Goal: Transaction & Acquisition: Download file/media

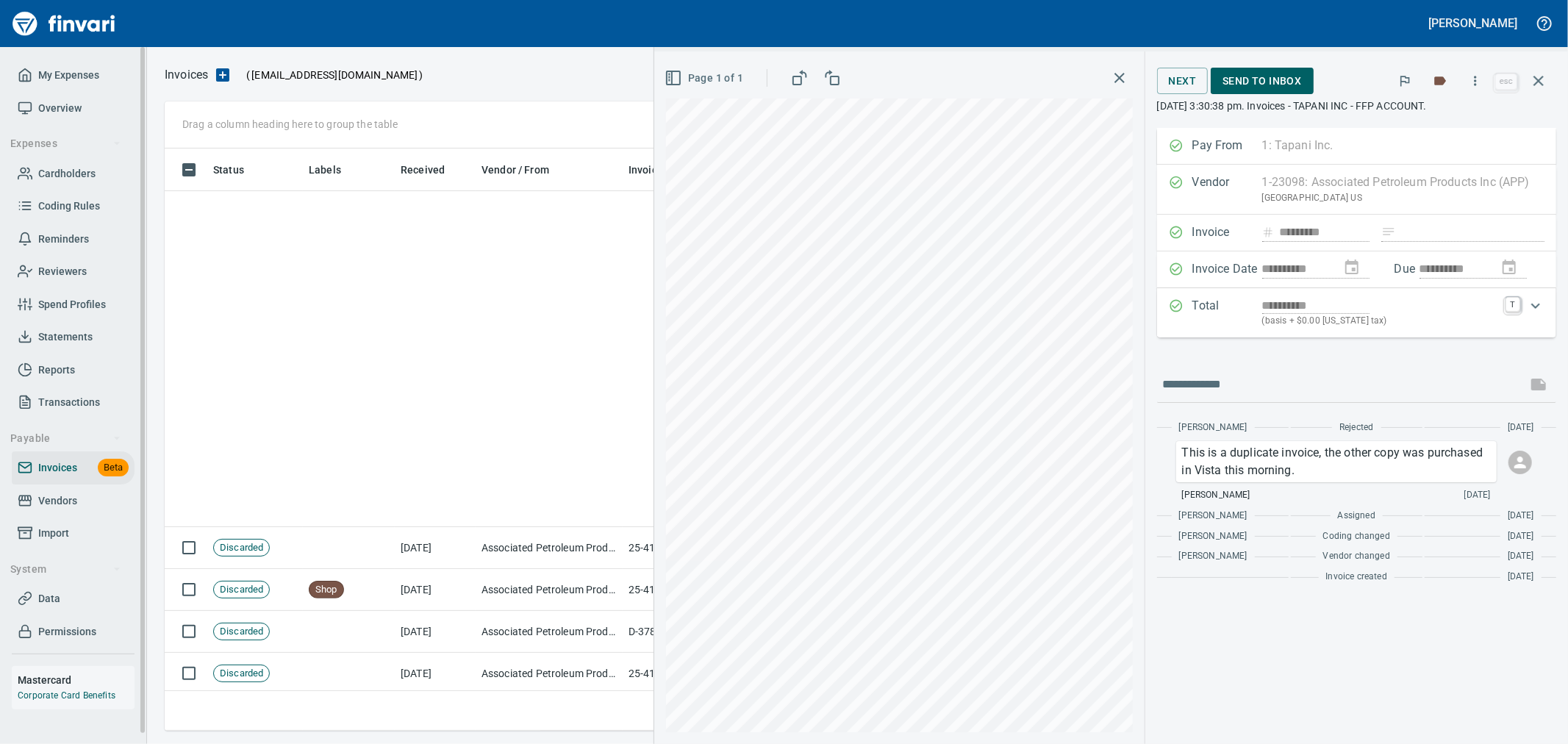
scroll to position [557, 1360]
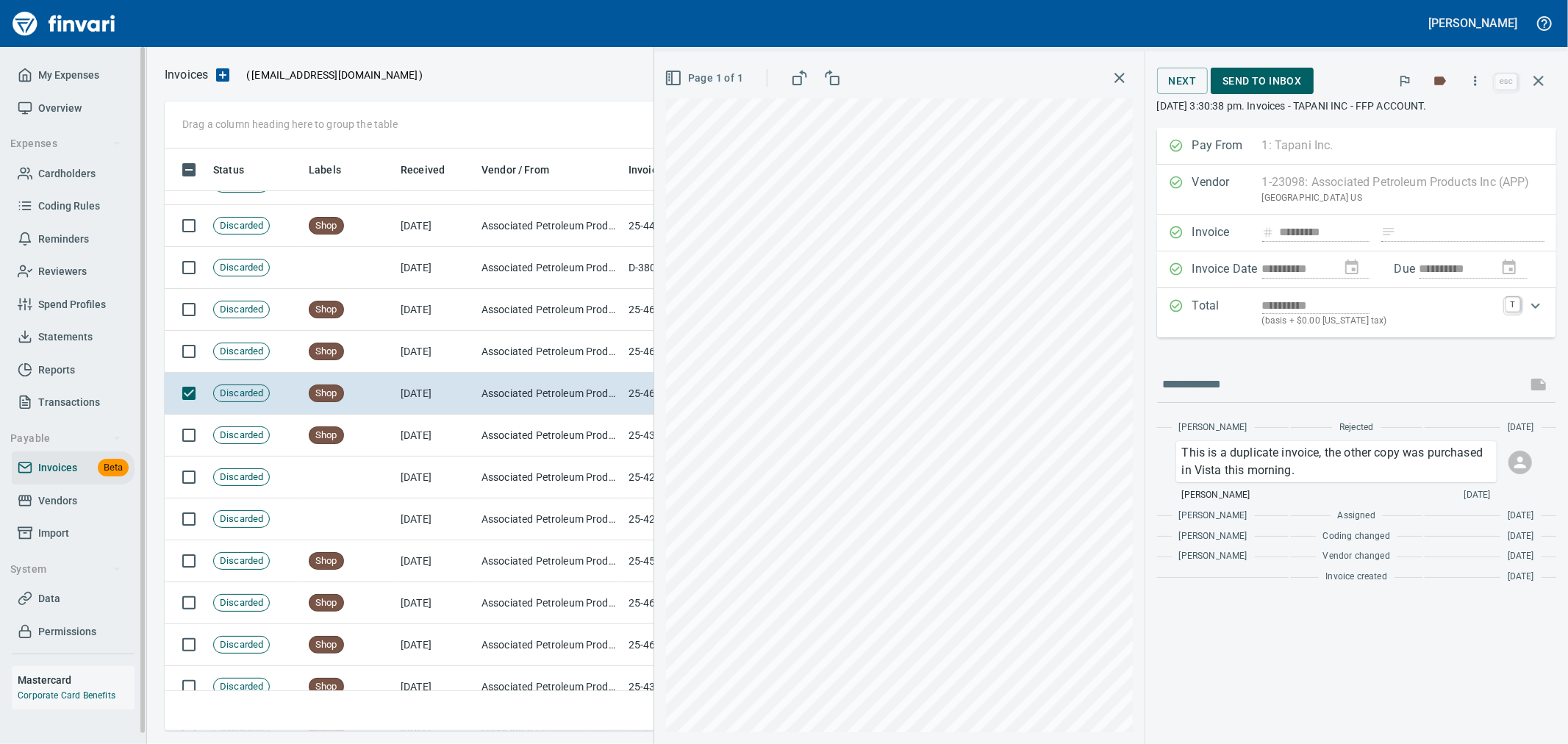
click at [74, 70] on span "My Expenses" at bounding box center [68, 76] width 61 height 18
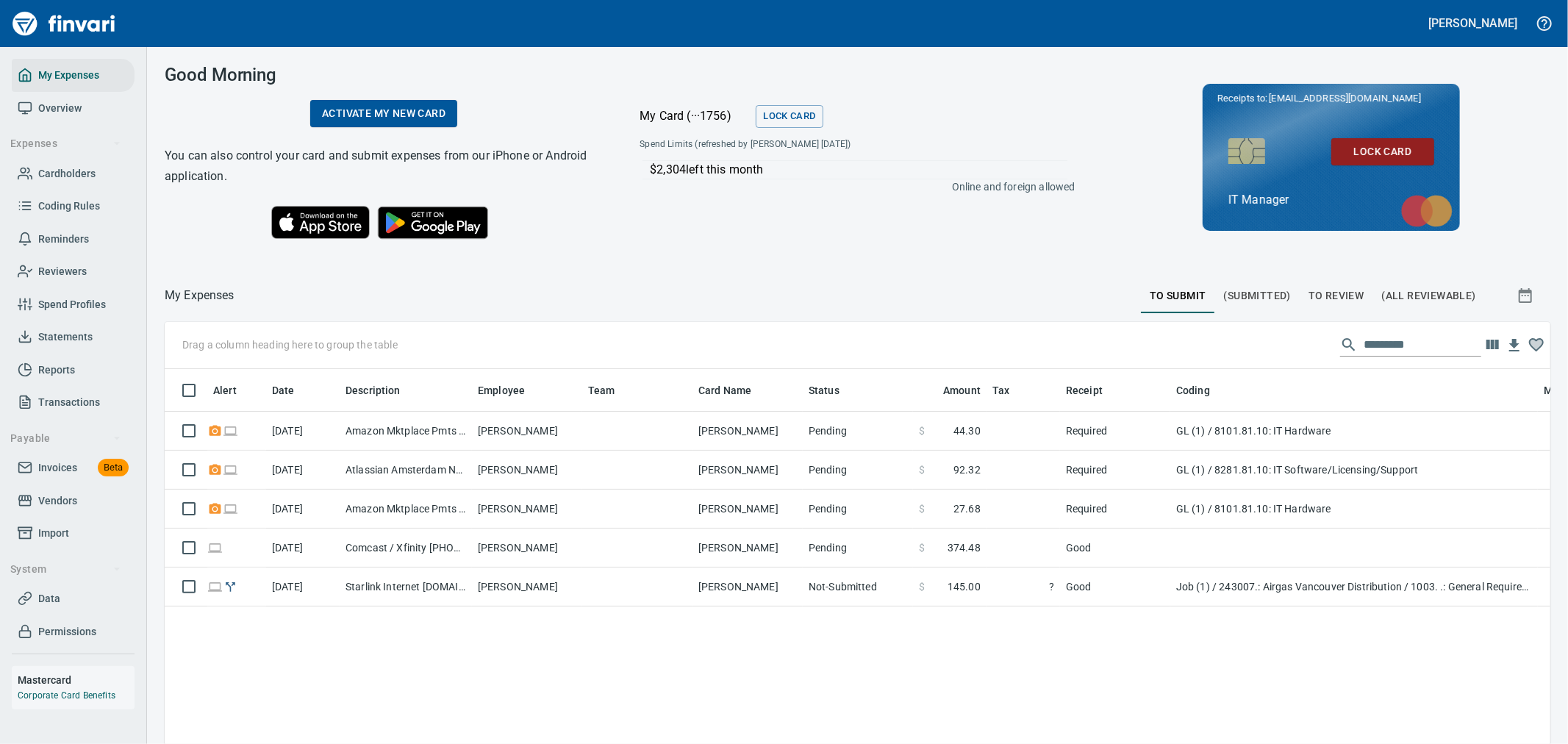
scroll to position [557, 1361]
click at [61, 459] on span "Invoices" at bounding box center [57, 467] width 39 height 18
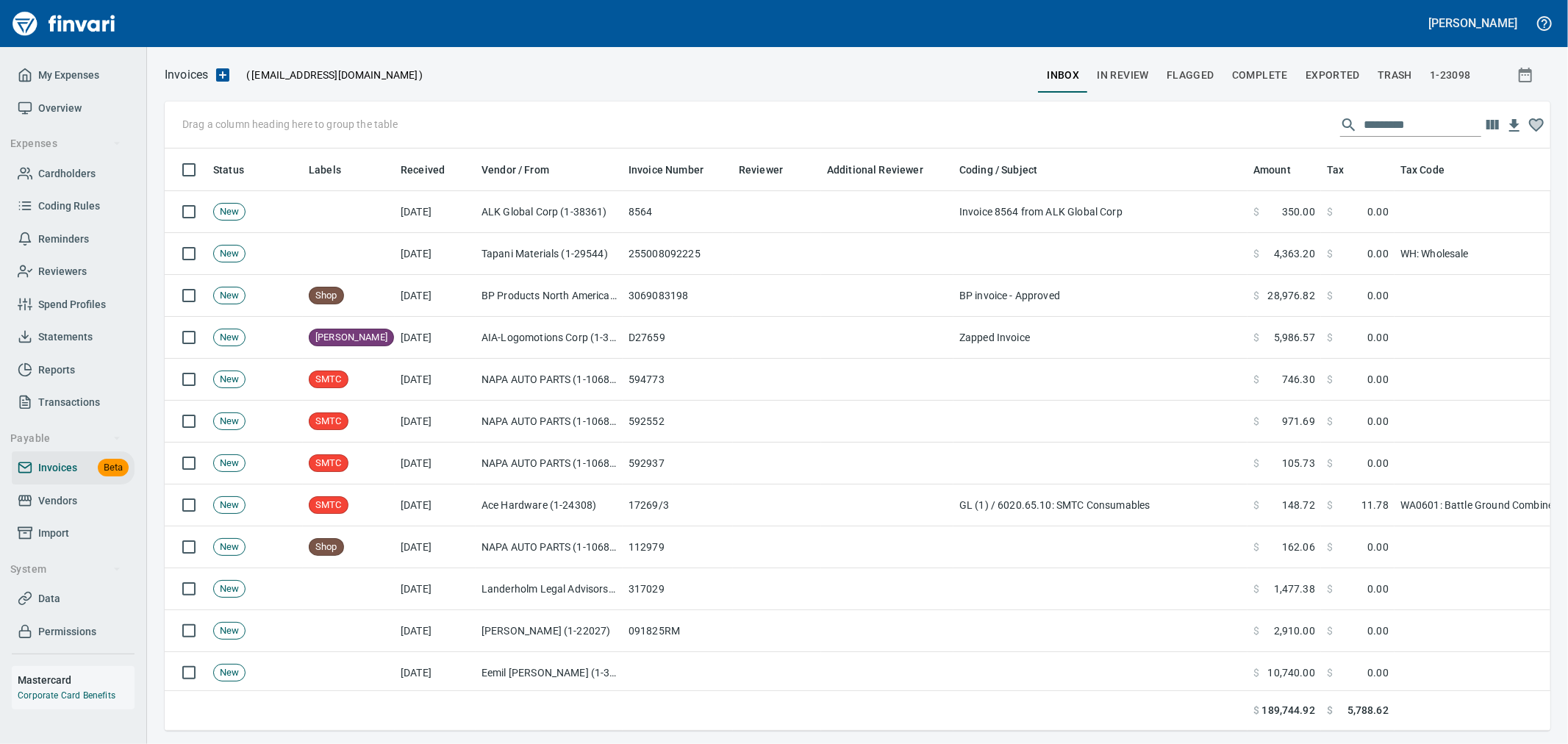
scroll to position [2, 2]
click at [228, 80] on icon "button" at bounding box center [223, 75] width 13 height 13
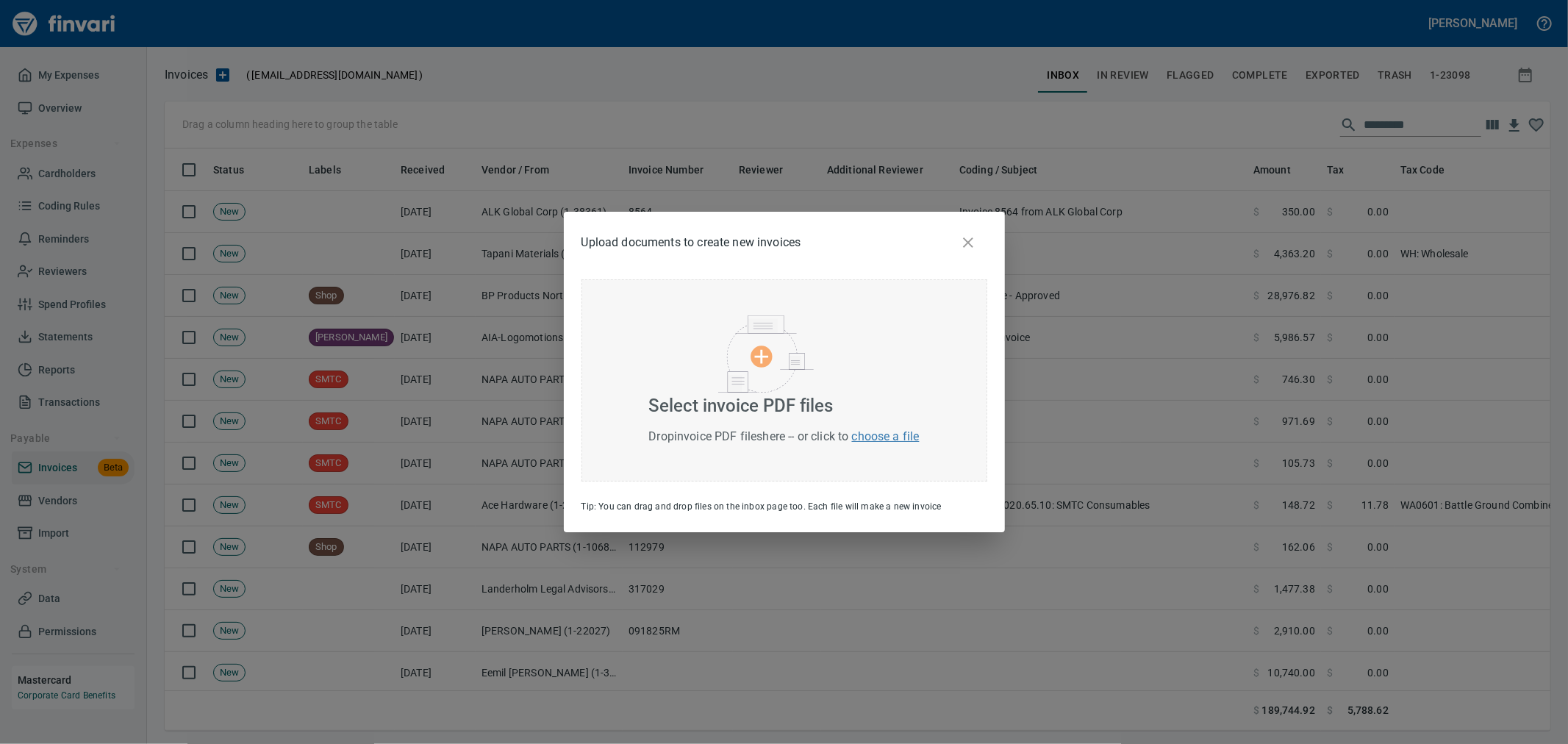
click at [762, 374] on img at bounding box center [766, 354] width 96 height 77
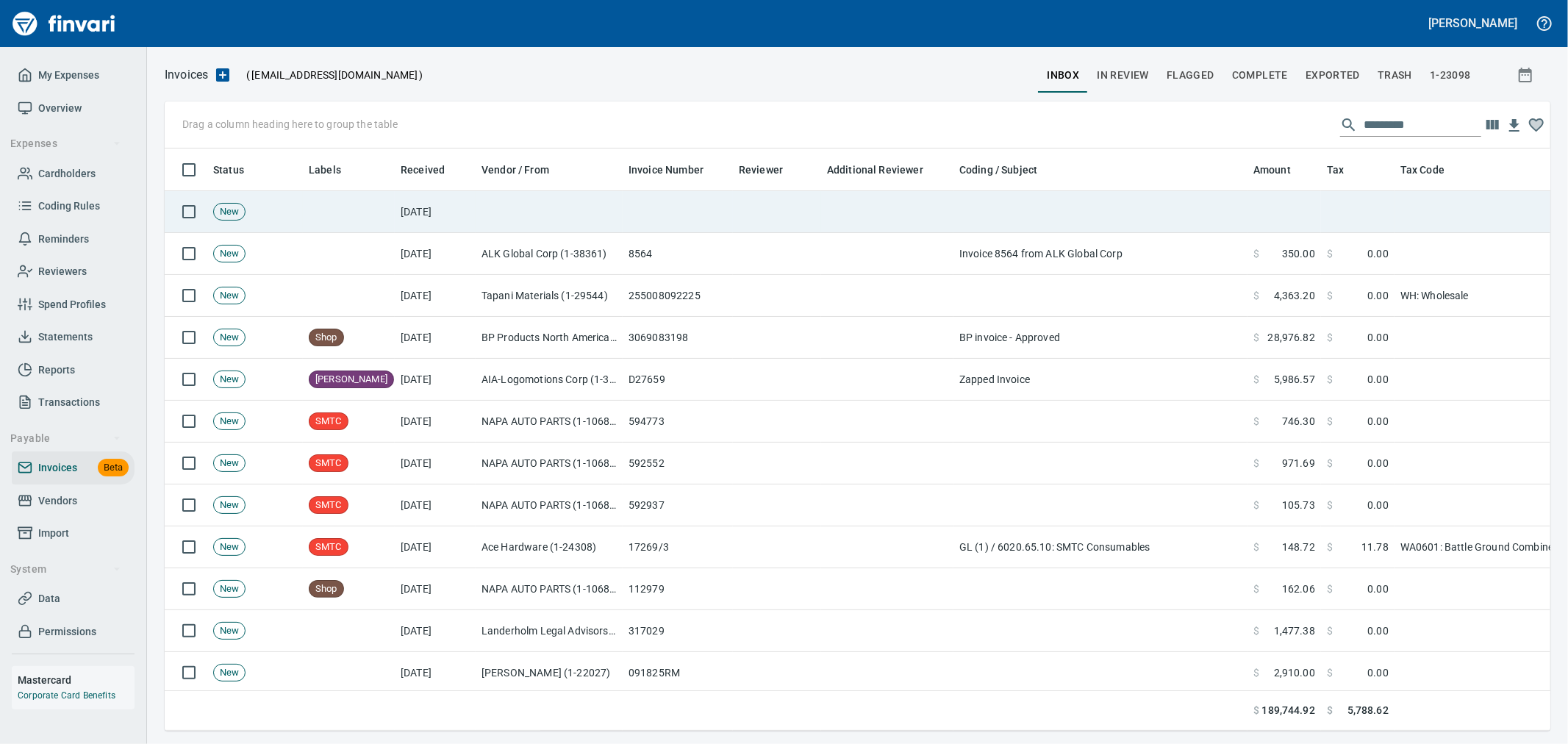
click at [586, 208] on td at bounding box center [549, 212] width 147 height 42
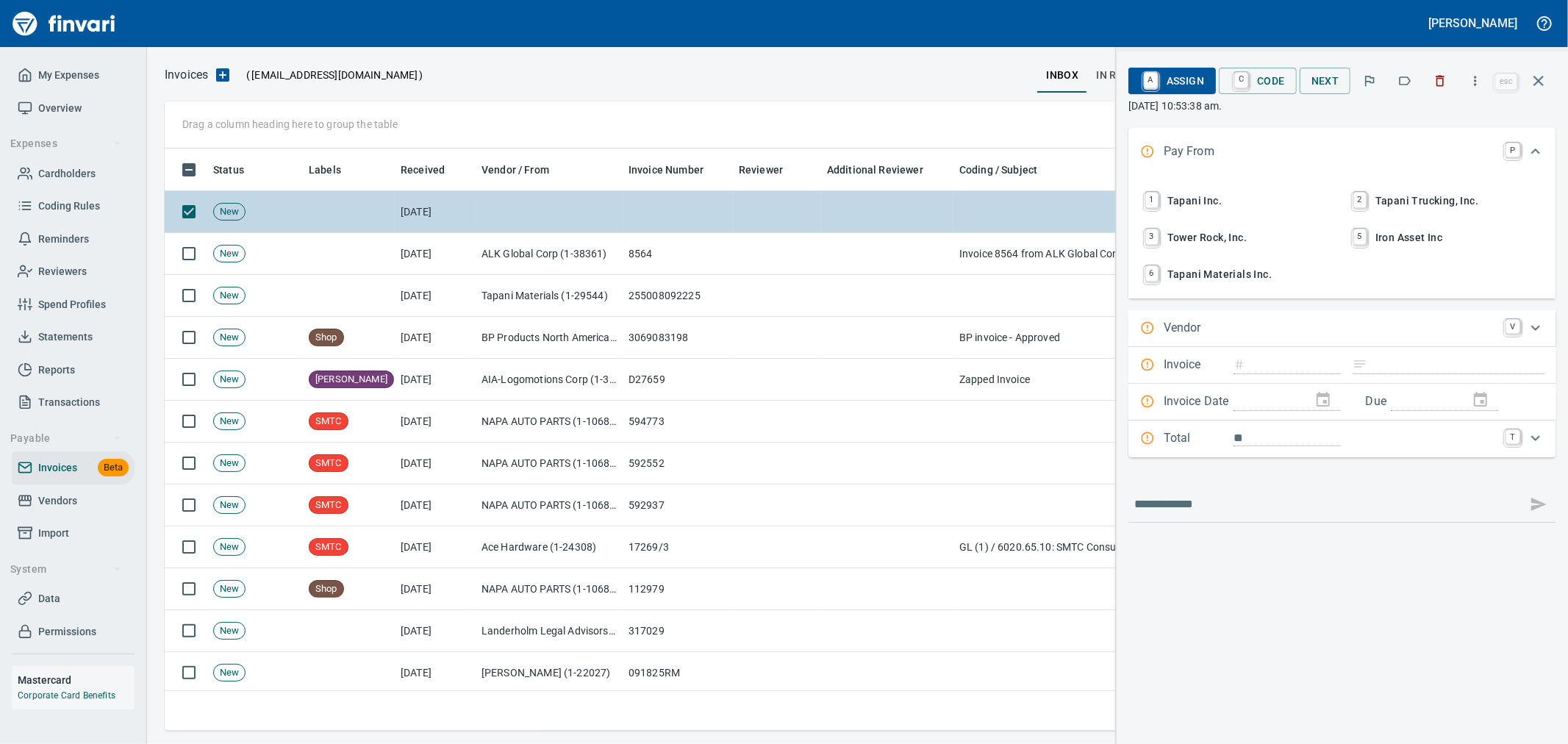
scroll to position [557, 1360]
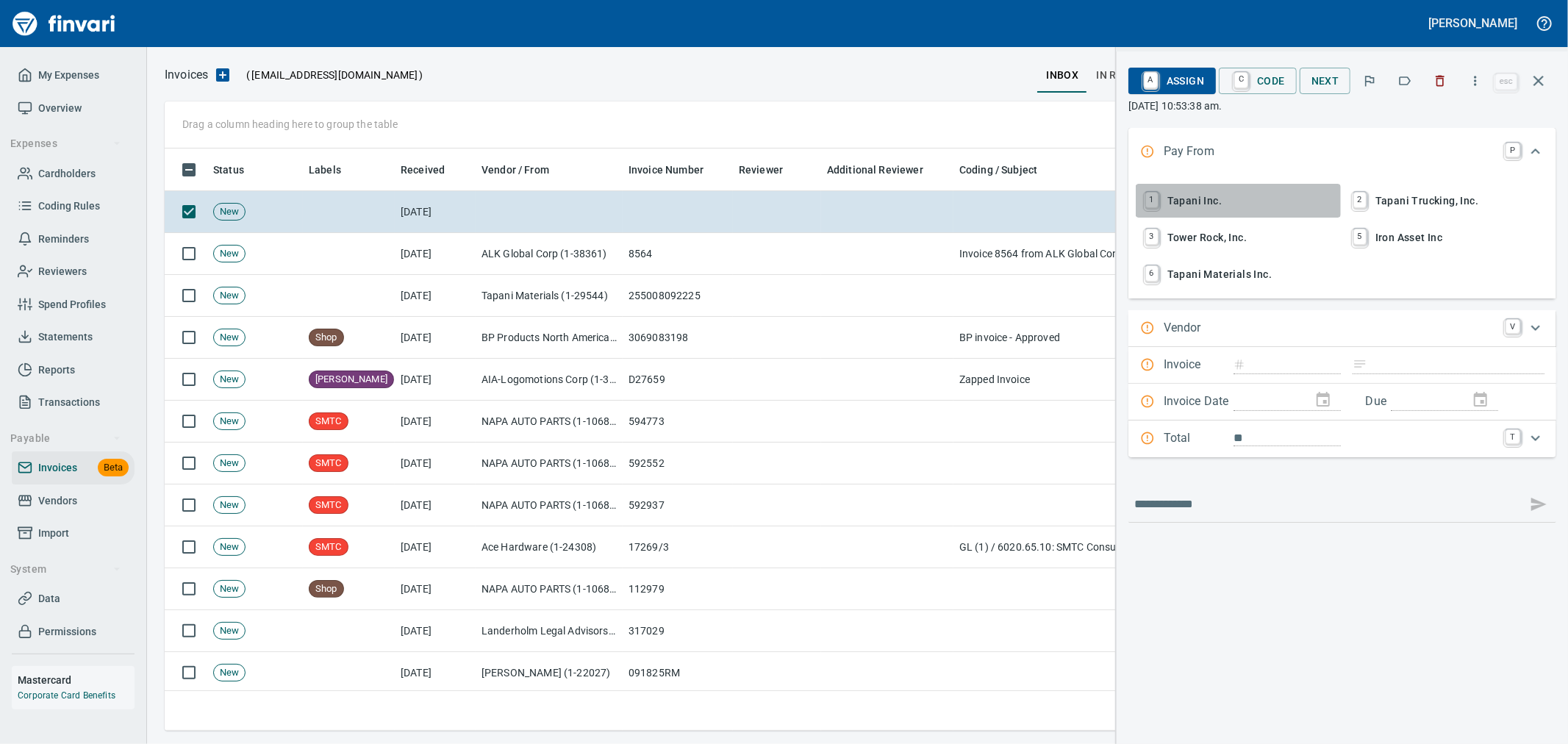
click at [1187, 197] on span "1 Tapani Inc." at bounding box center [1237, 201] width 194 height 25
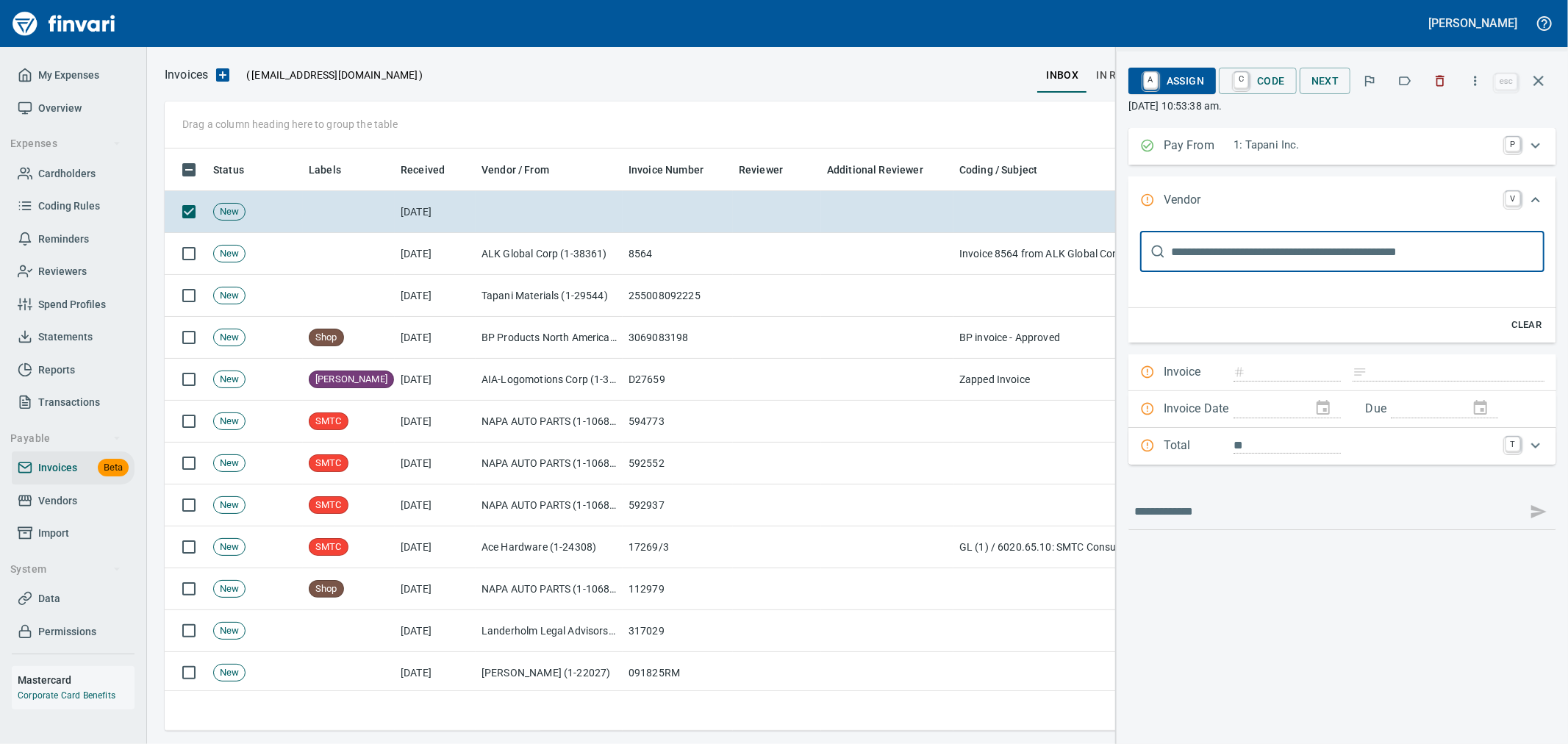
scroll to position [0, 0]
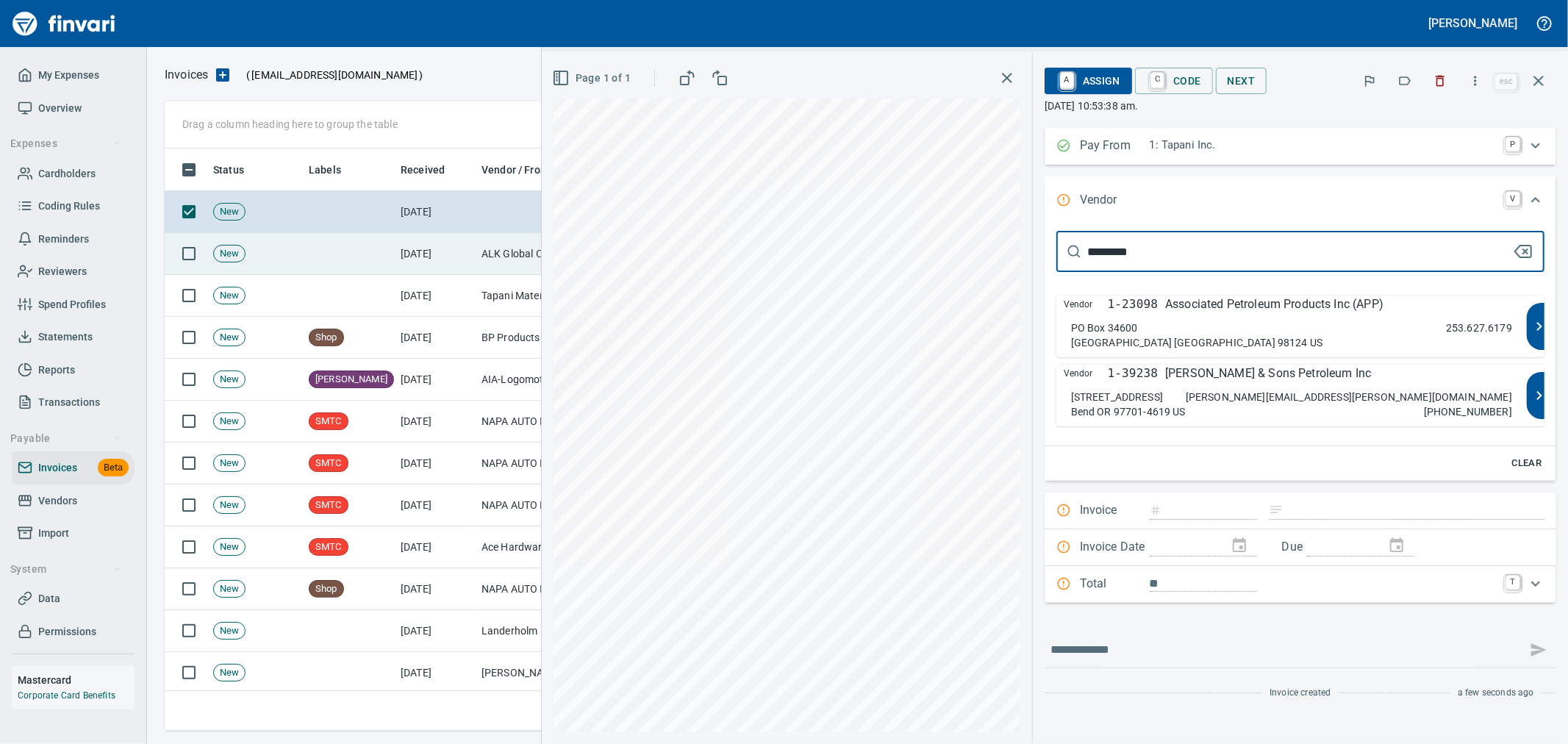
type input "*********"
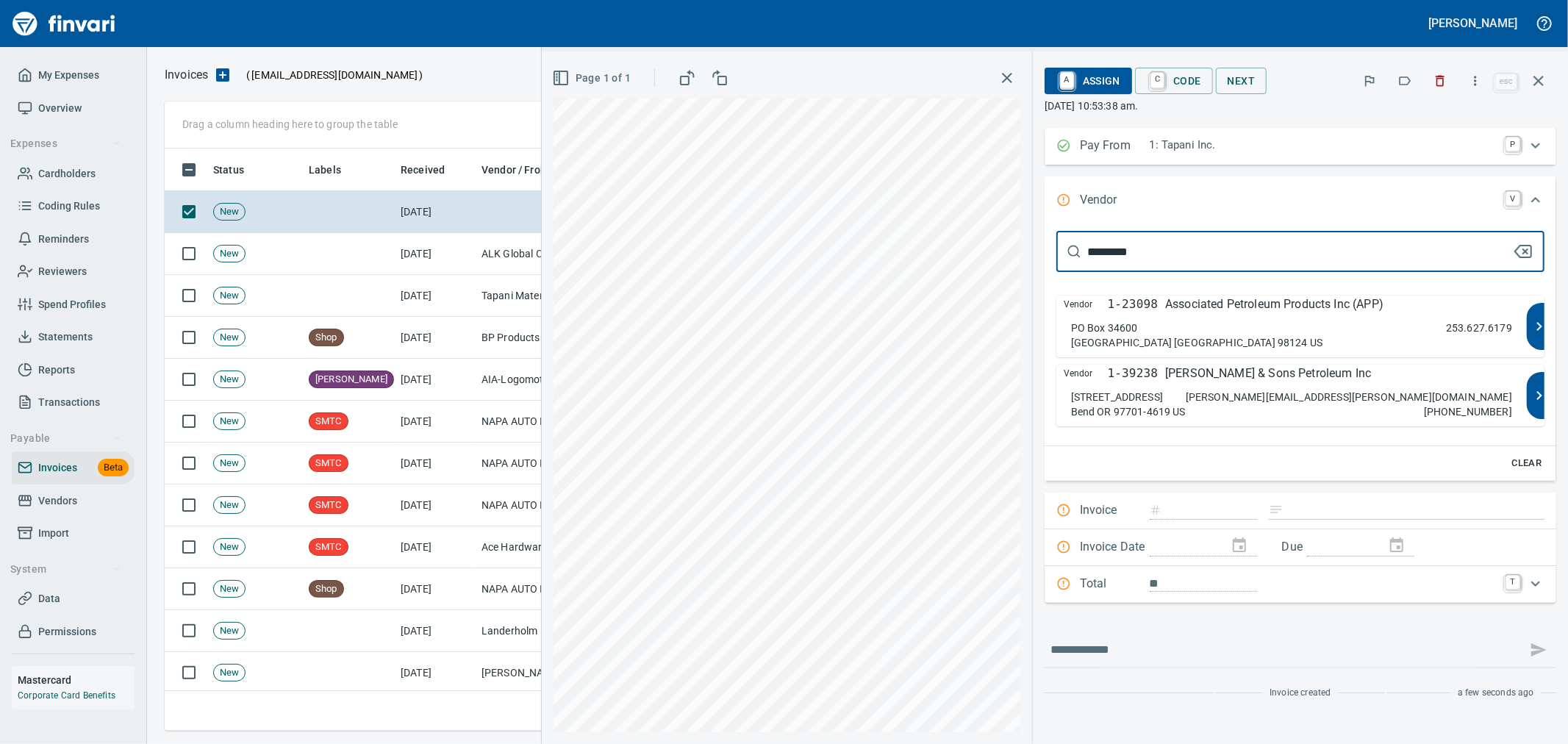
type input "*********"
type input "**********"
click at [1284, 325] on div "[GEOGRAPHIC_DATA] US 253.627.6179" at bounding box center [1291, 335] width 441 height 29
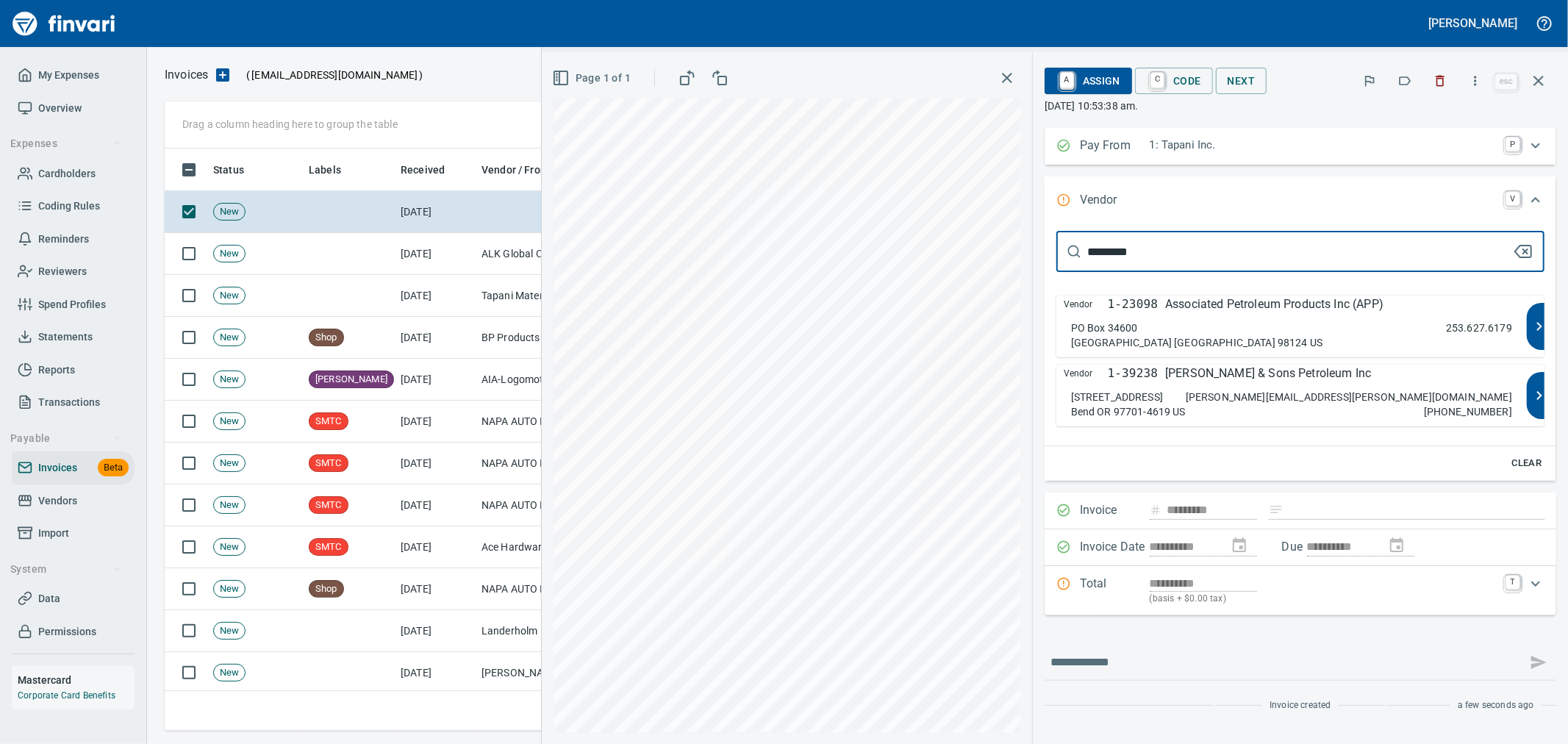
type input "**********"
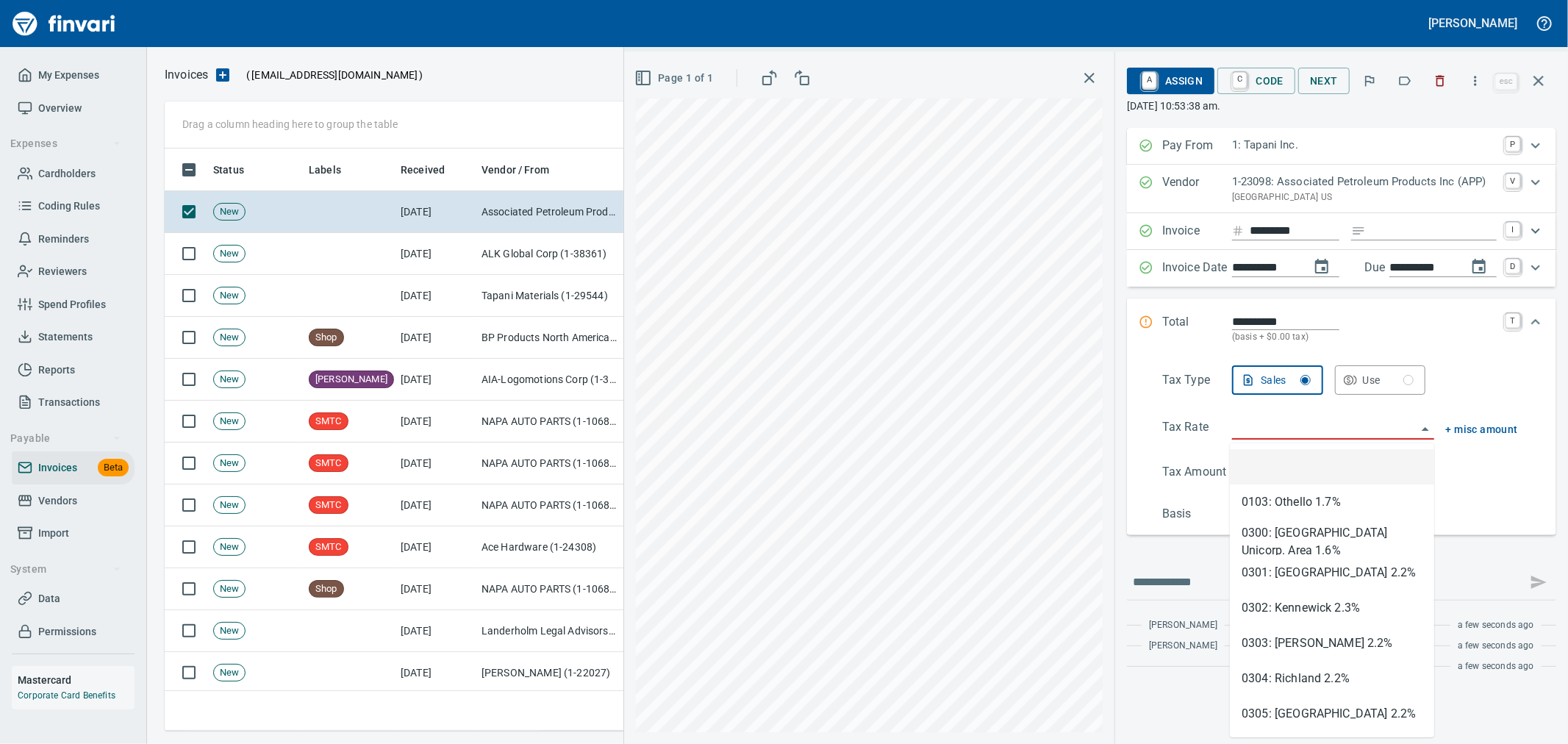
click at [1292, 438] on input "search" at bounding box center [1324, 428] width 184 height 21
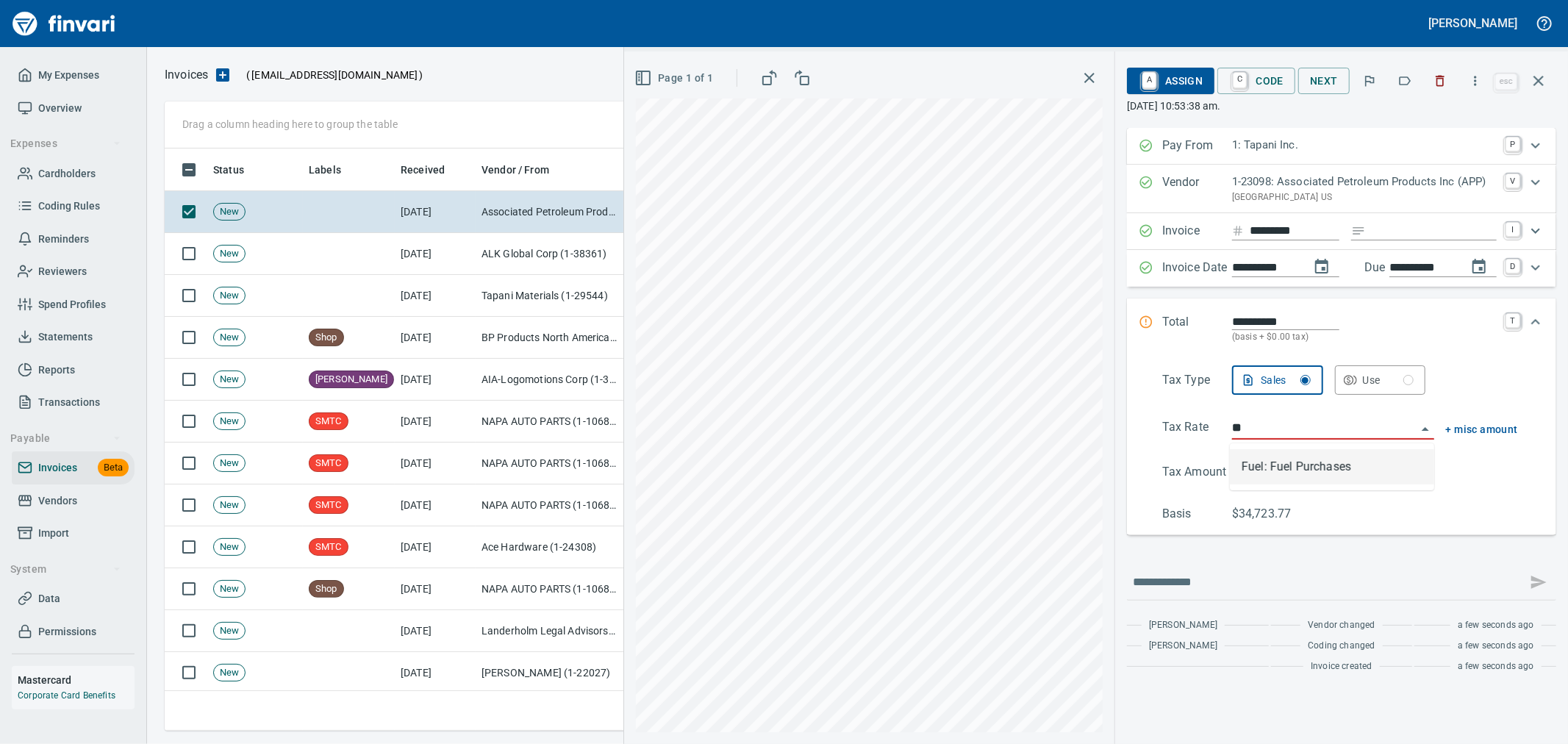
scroll to position [557, 1360]
click at [1290, 463] on li "Fuel: Fuel Purchases" at bounding box center [1331, 467] width 204 height 35
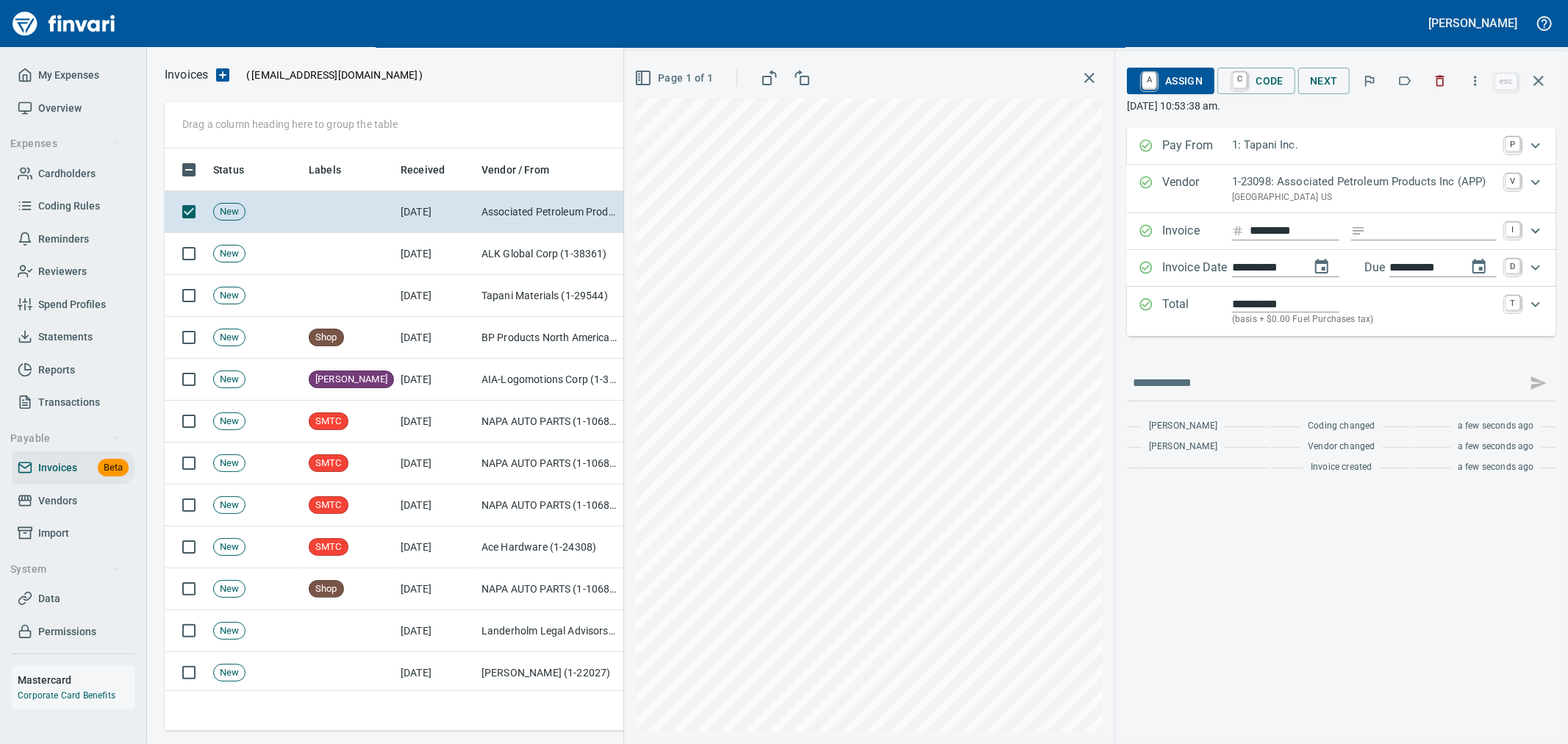
type input "**********"
click at [1172, 79] on span "A Assign" at bounding box center [1170, 81] width 64 height 25
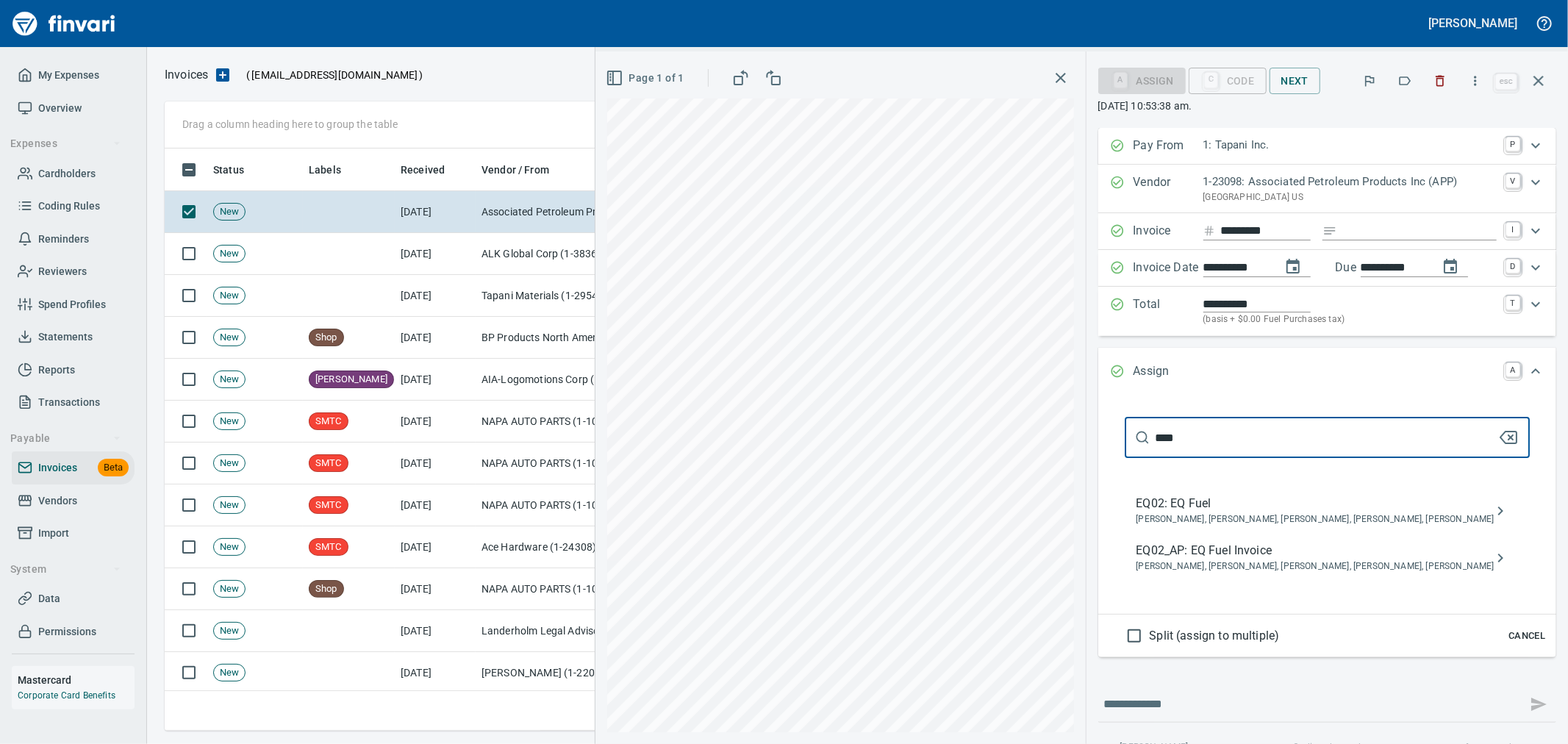
type input "****"
click at [1284, 546] on span "EQ02_AP: EQ Fuel Invoice" at bounding box center [1315, 550] width 358 height 17
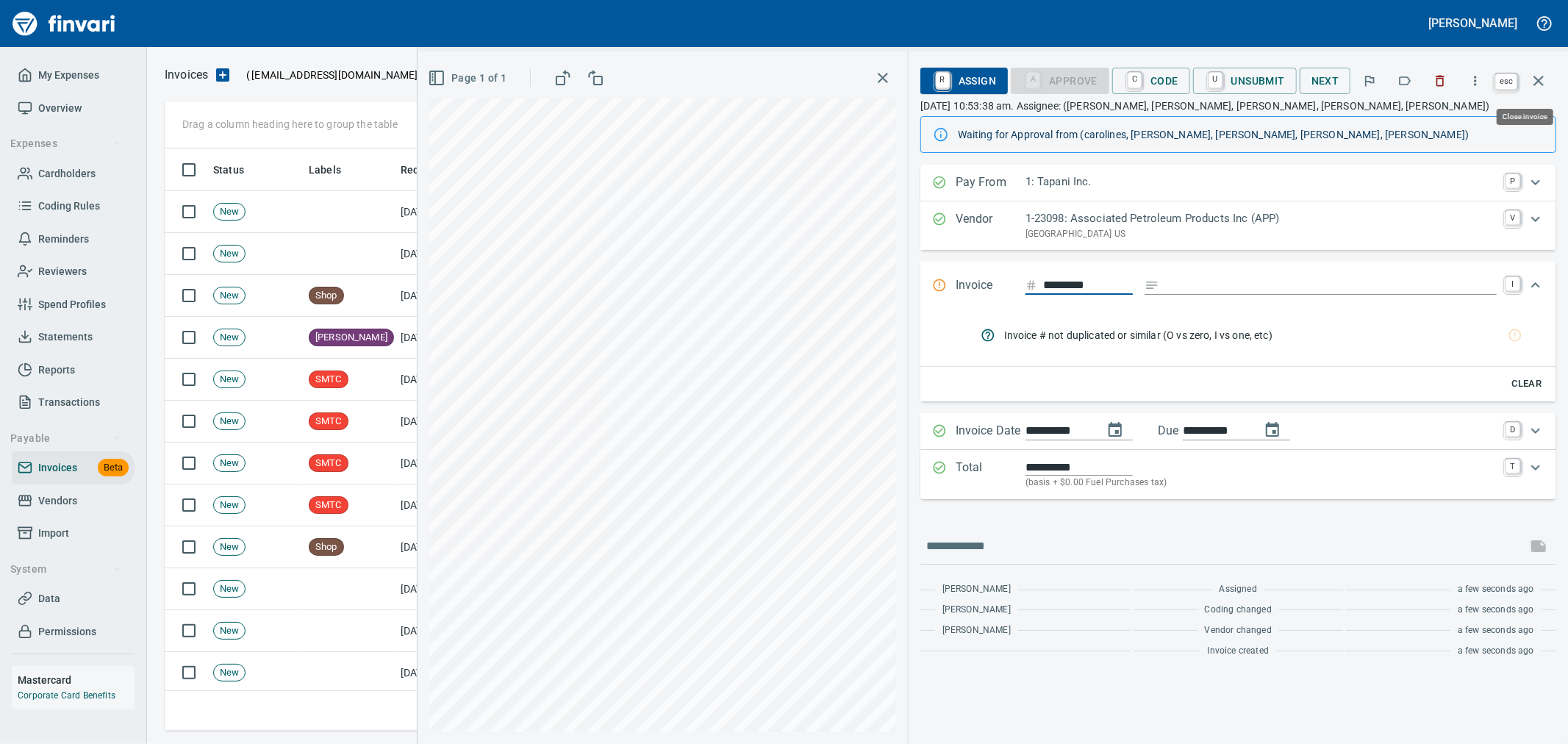
click at [1542, 78] on icon "button" at bounding box center [1538, 81] width 17 height 17
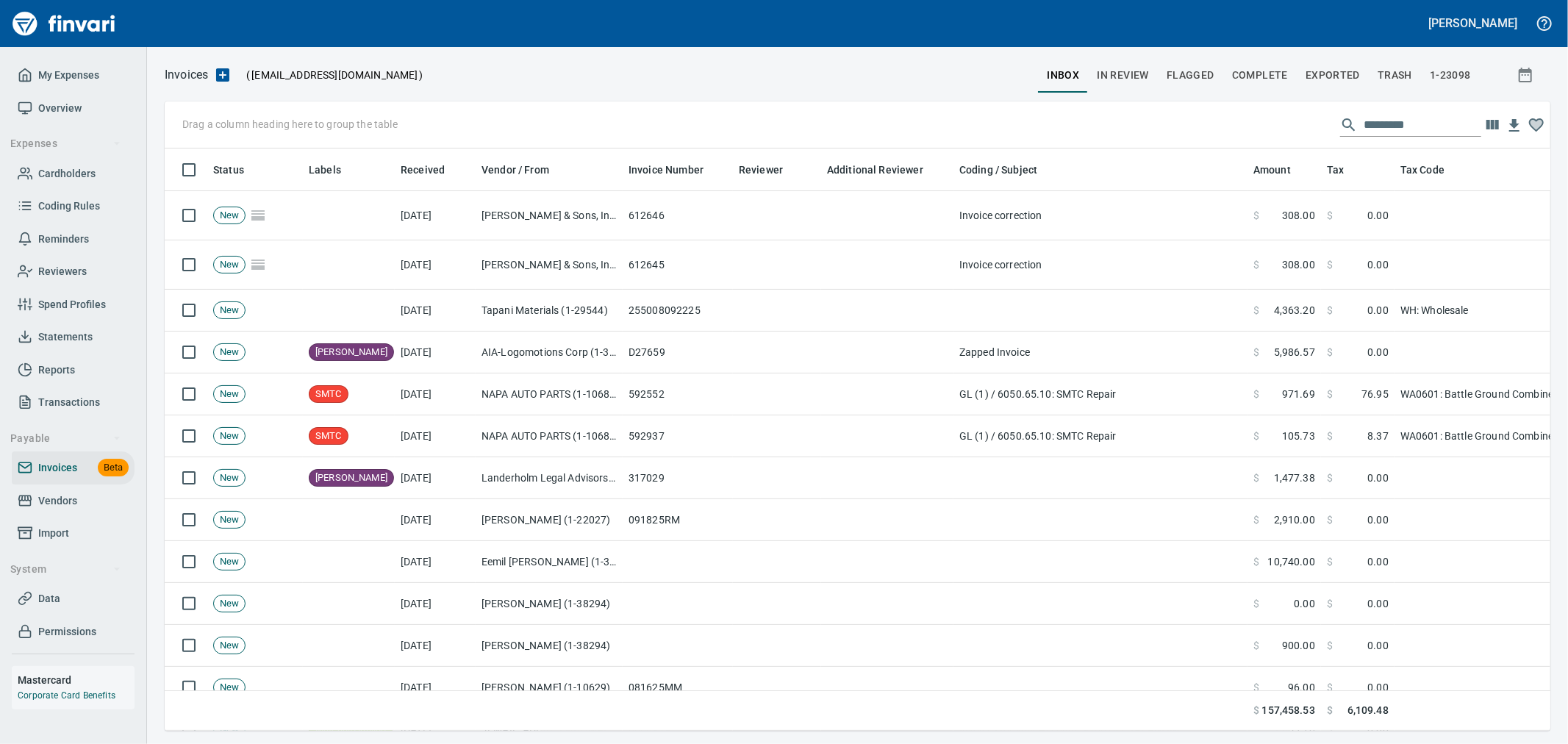
scroll to position [557, 1361]
click at [75, 503] on span "Vendors" at bounding box center [57, 501] width 39 height 18
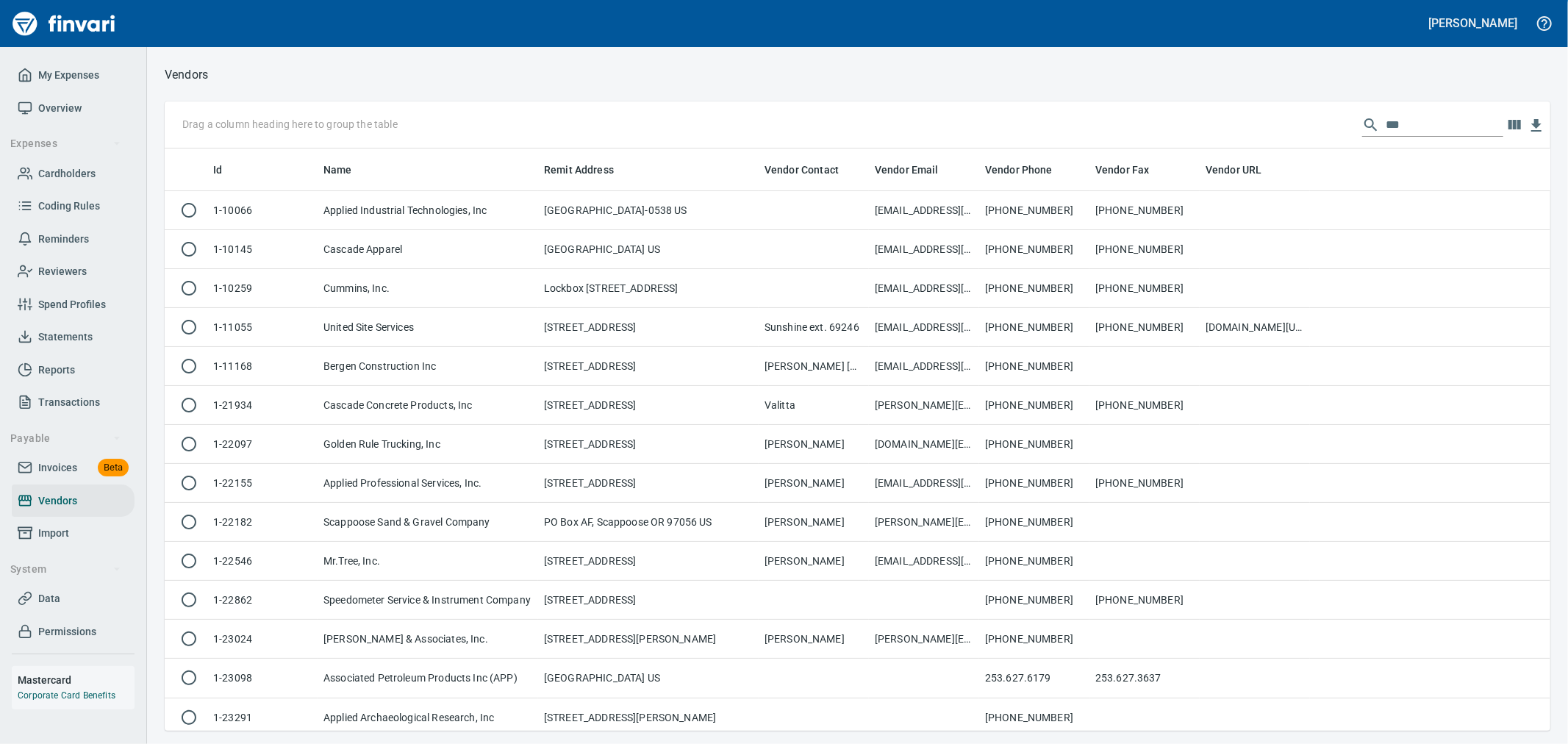
scroll to position [570, 1361]
drag, startPoint x: 1423, startPoint y: 118, endPoint x: 850, endPoint y: 84, distance: 574.0
click at [868, 80] on div "Vendors Drag a column heading here to group the table *** Id Name Remit Address…" at bounding box center [857, 398] width 1421 height 666
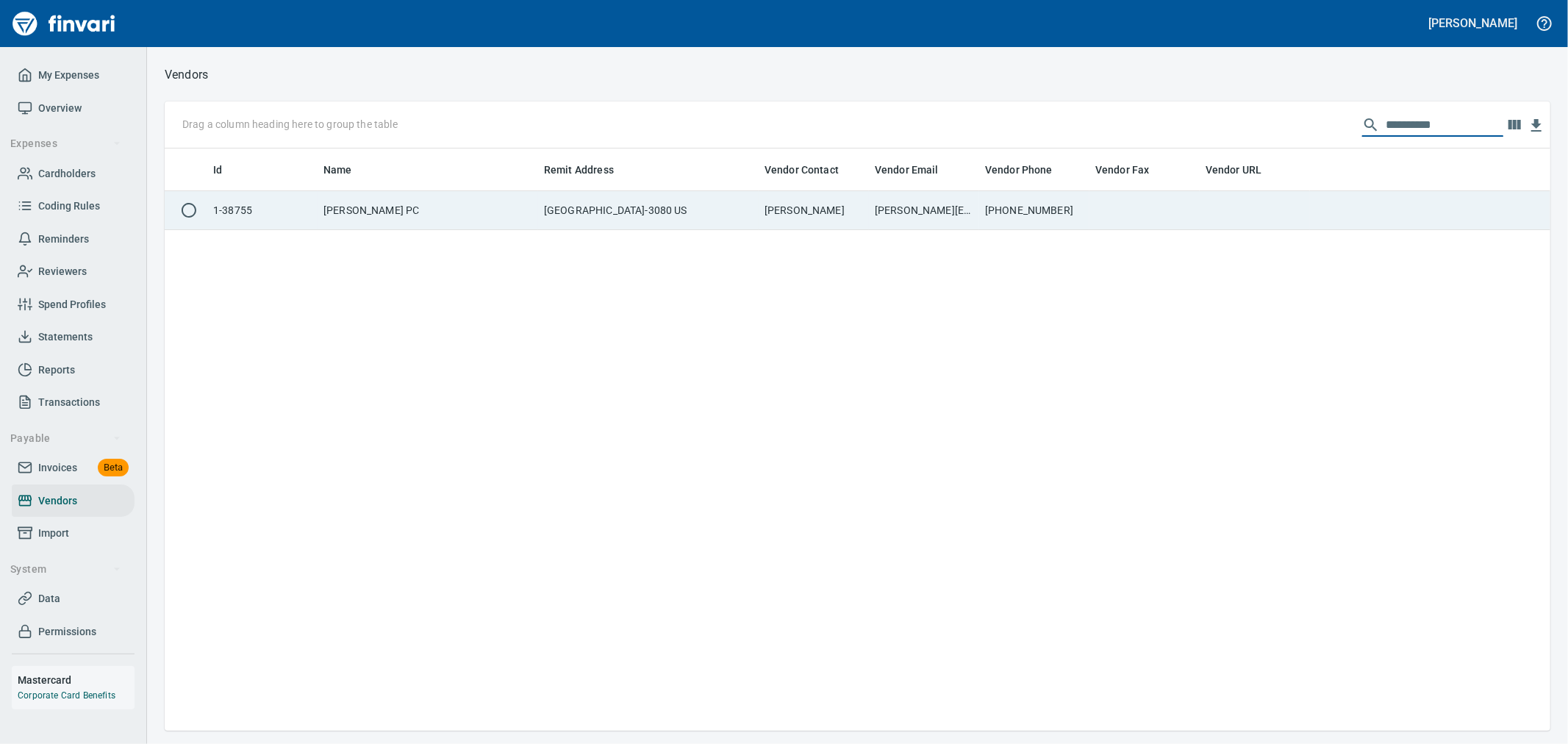
type input "**********"
click at [1182, 218] on td at bounding box center [1144, 210] width 110 height 39
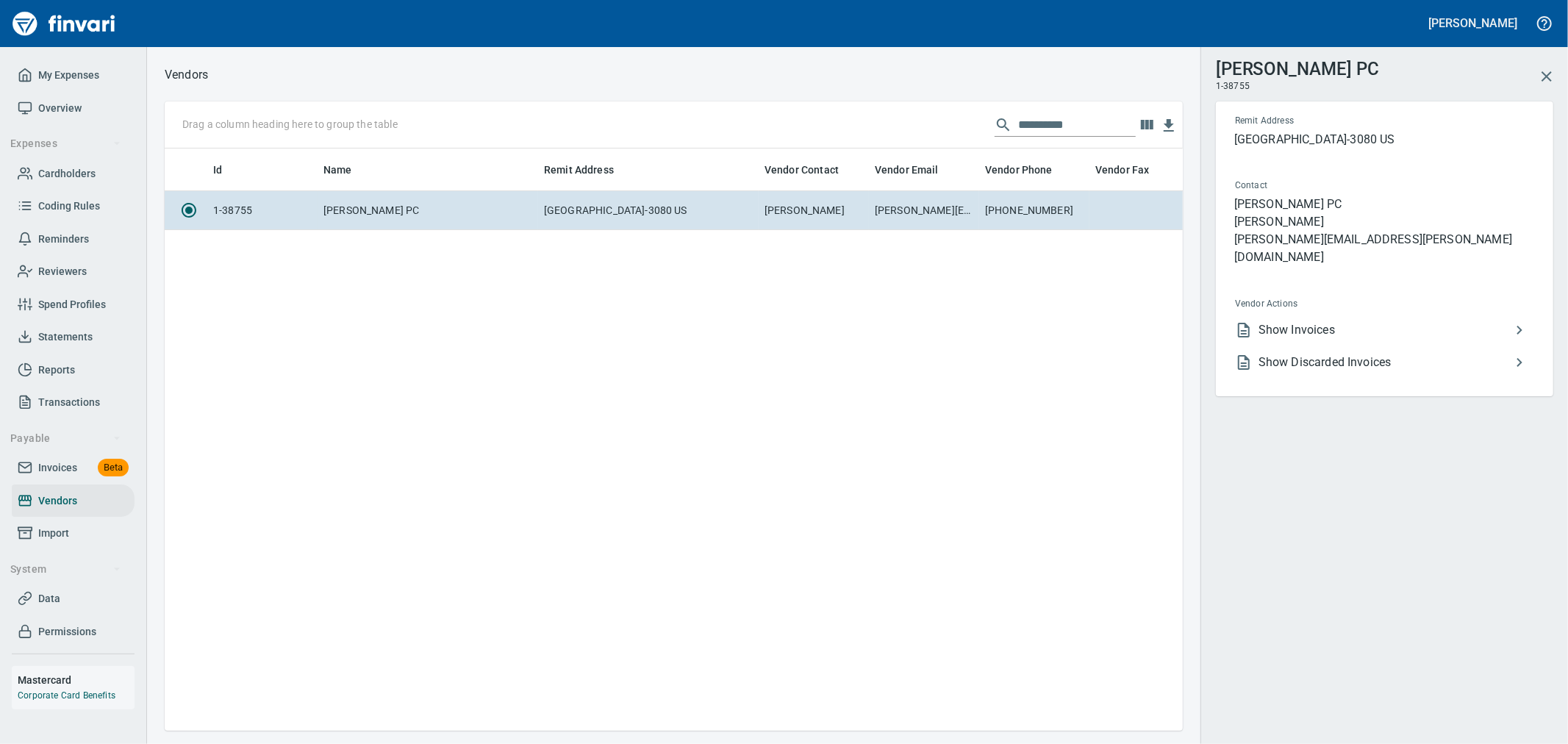
scroll to position [557, 1006]
click at [1302, 321] on span "Show Invoices" at bounding box center [1384, 330] width 252 height 17
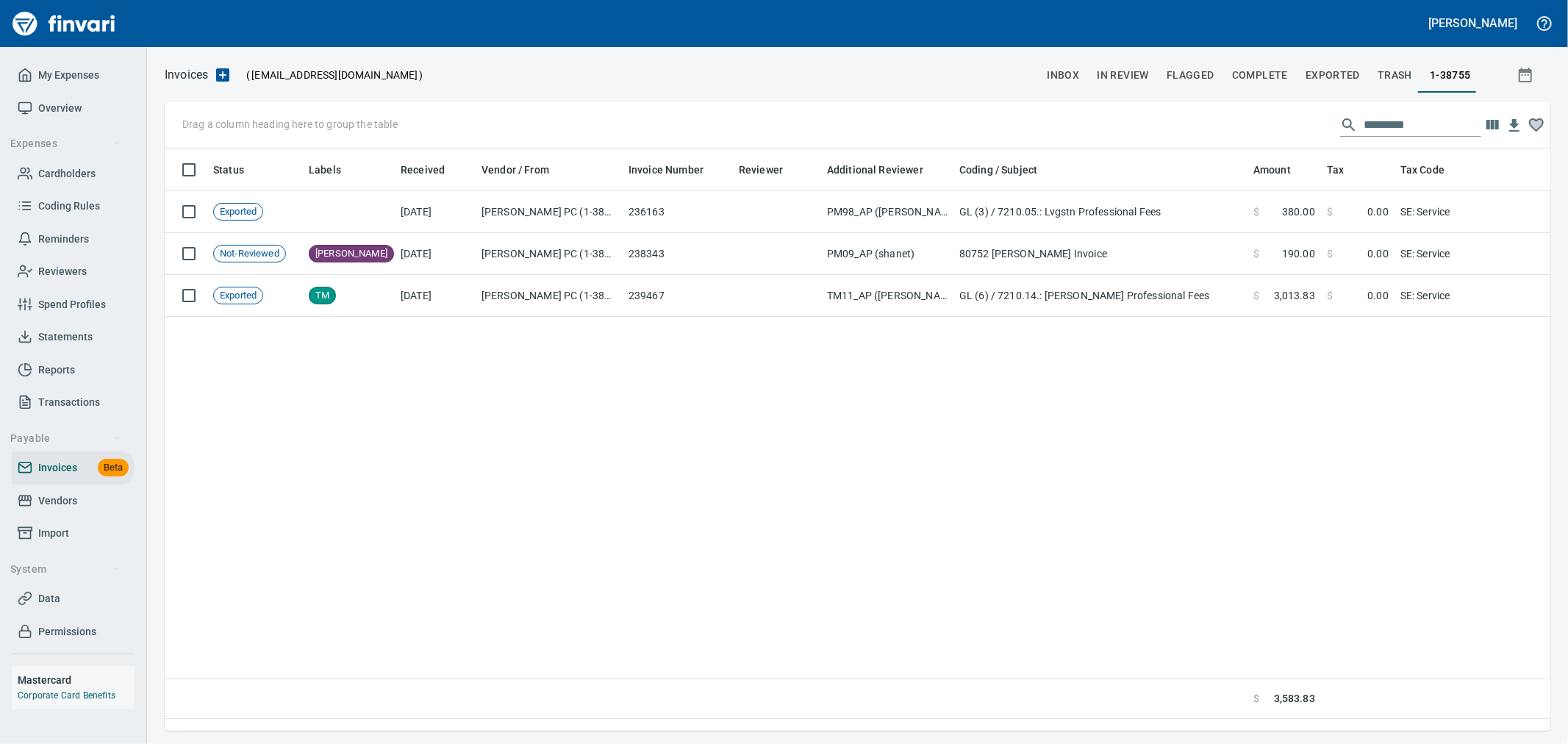
scroll to position [557, 1373]
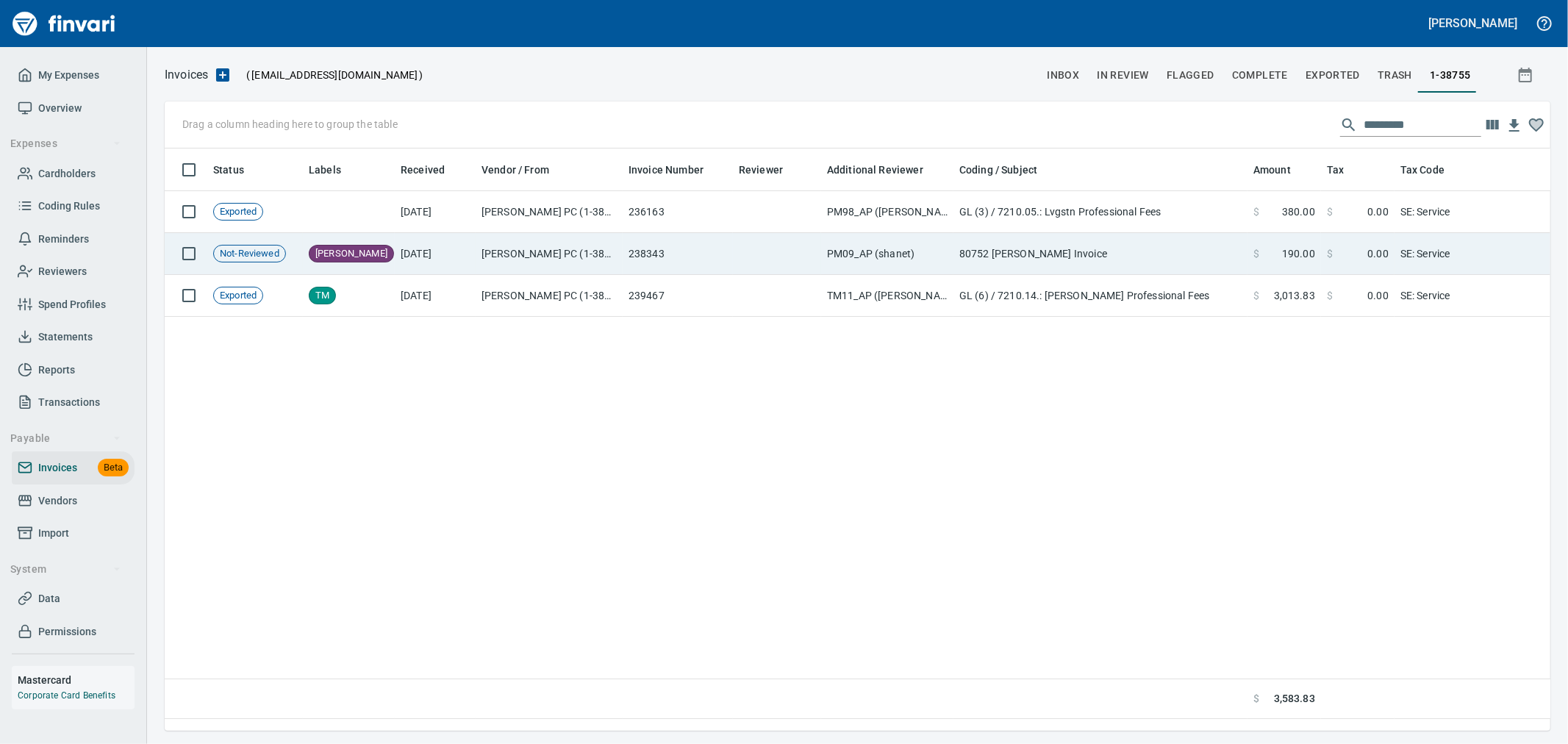
click at [574, 266] on td "[PERSON_NAME] PC (1-38755)" at bounding box center [549, 254] width 147 height 42
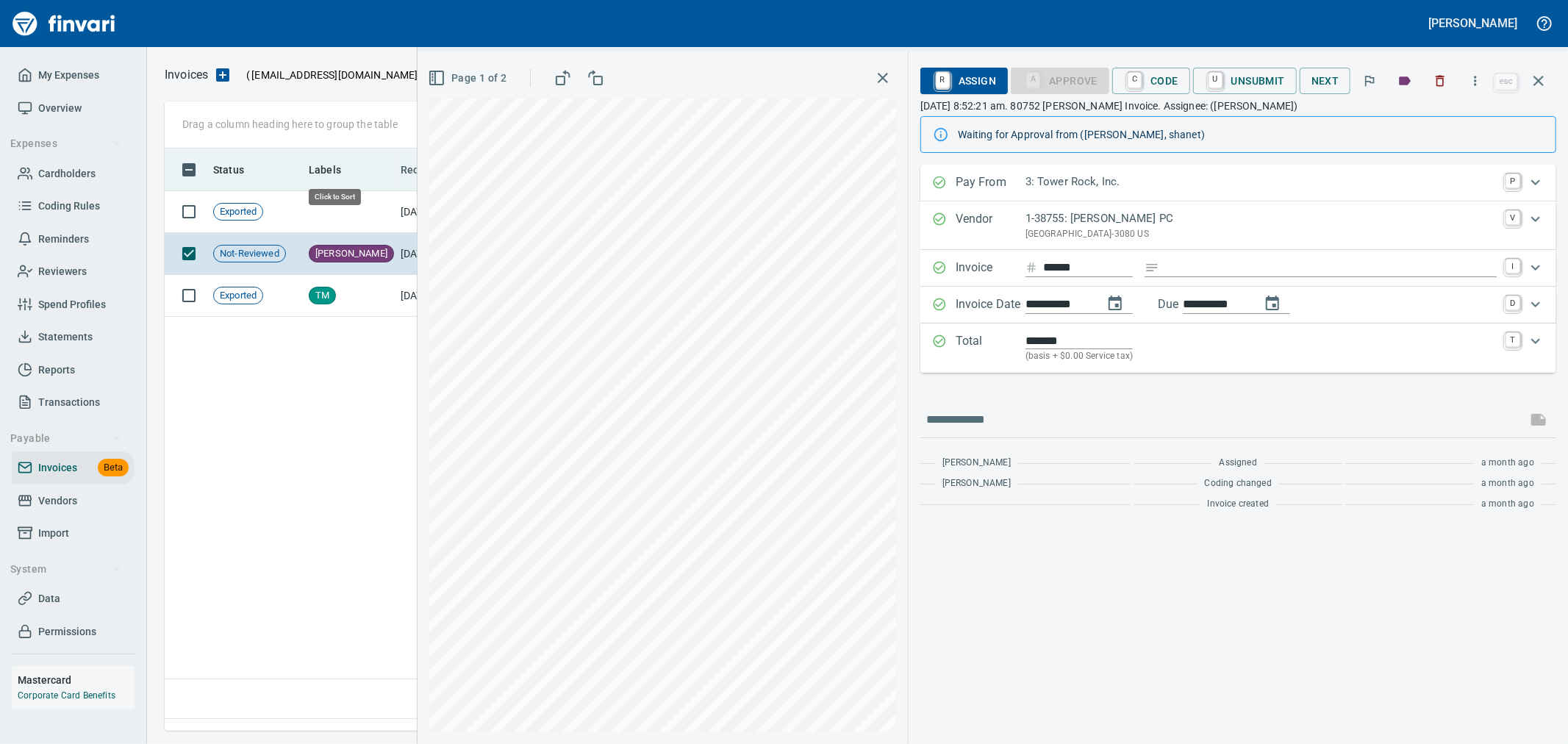
scroll to position [557, 1372]
click at [1468, 86] on icon "button" at bounding box center [1475, 81] width 15 height 15
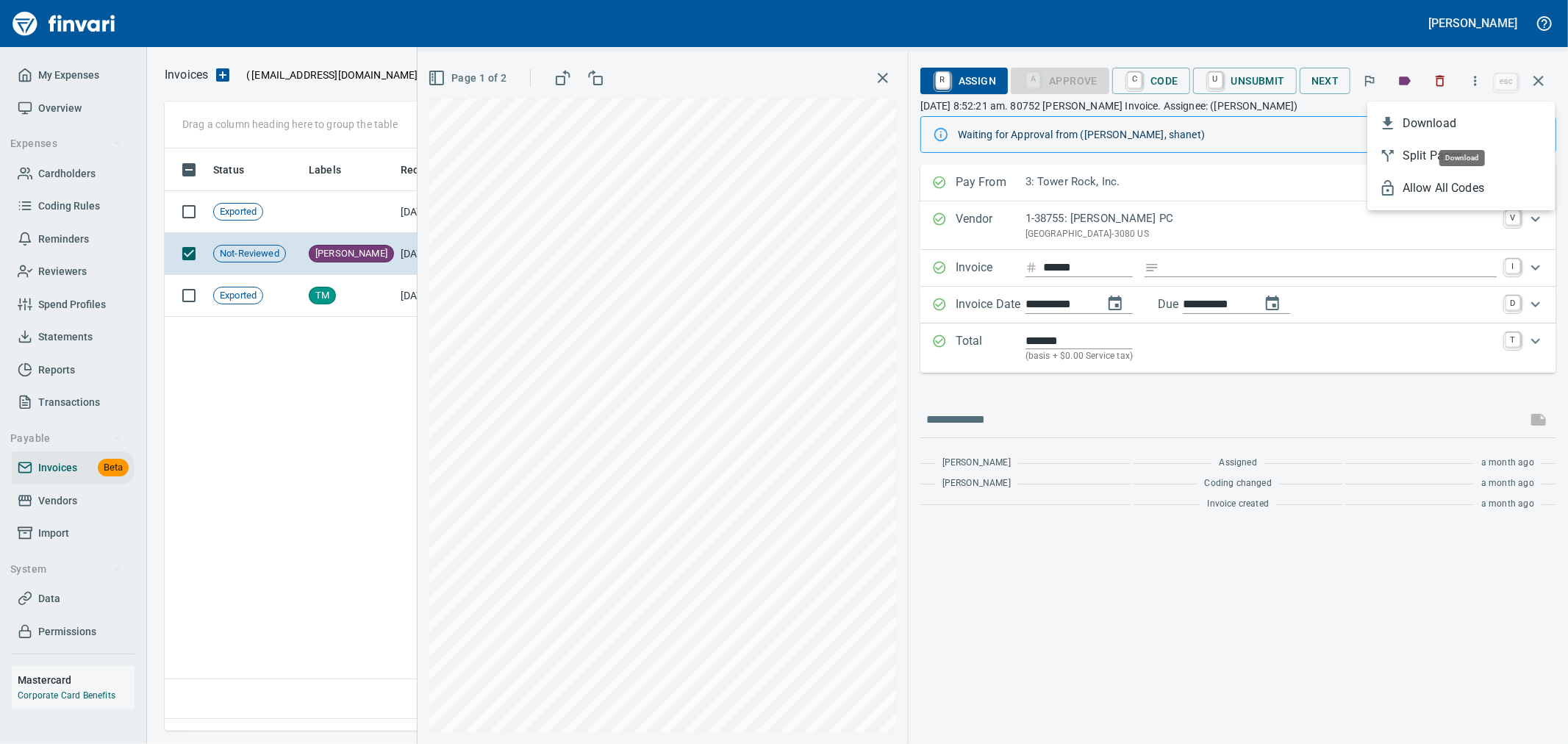
click at [1448, 129] on span "Download" at bounding box center [1472, 123] width 141 height 17
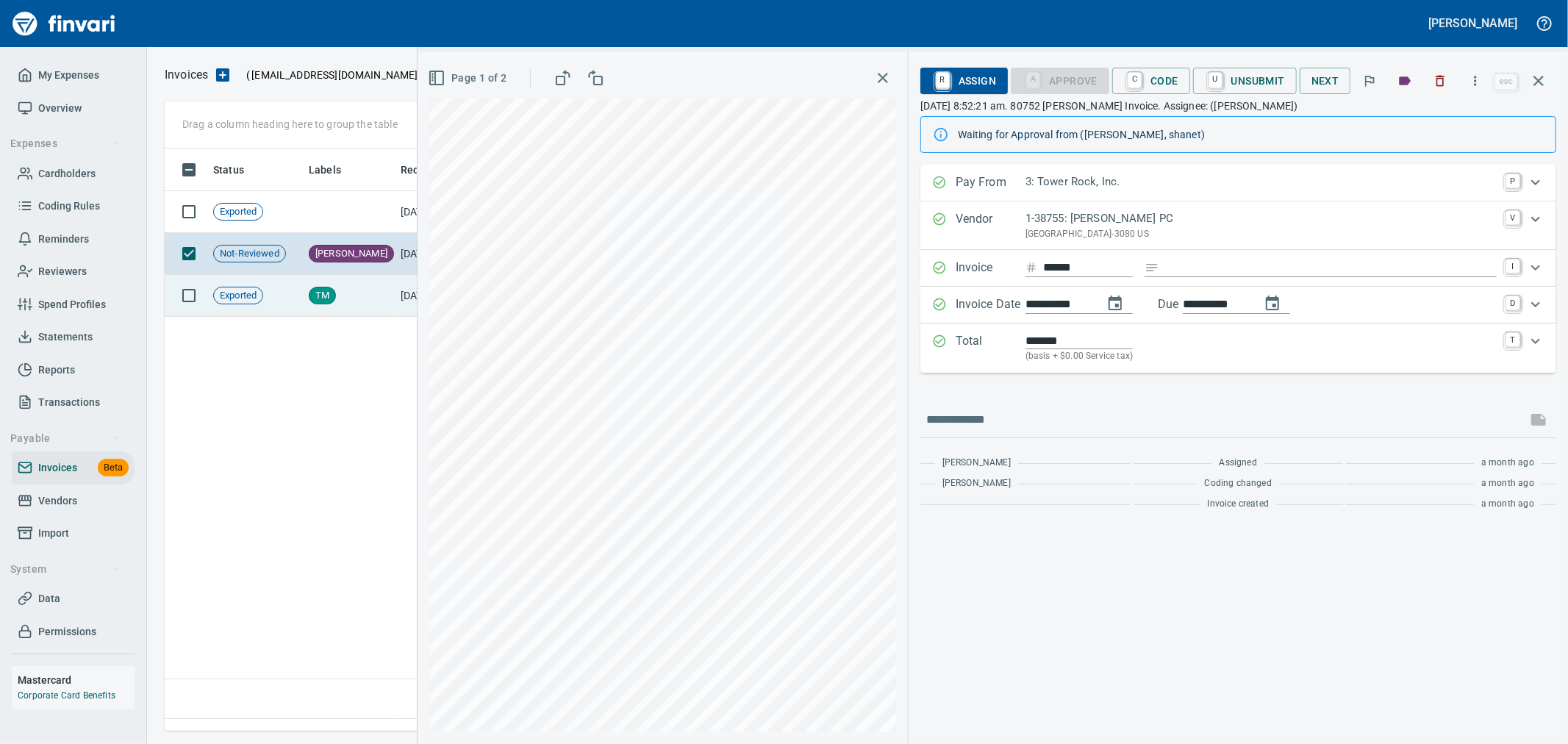
click at [391, 296] on td "TM" at bounding box center [349, 296] width 92 height 42
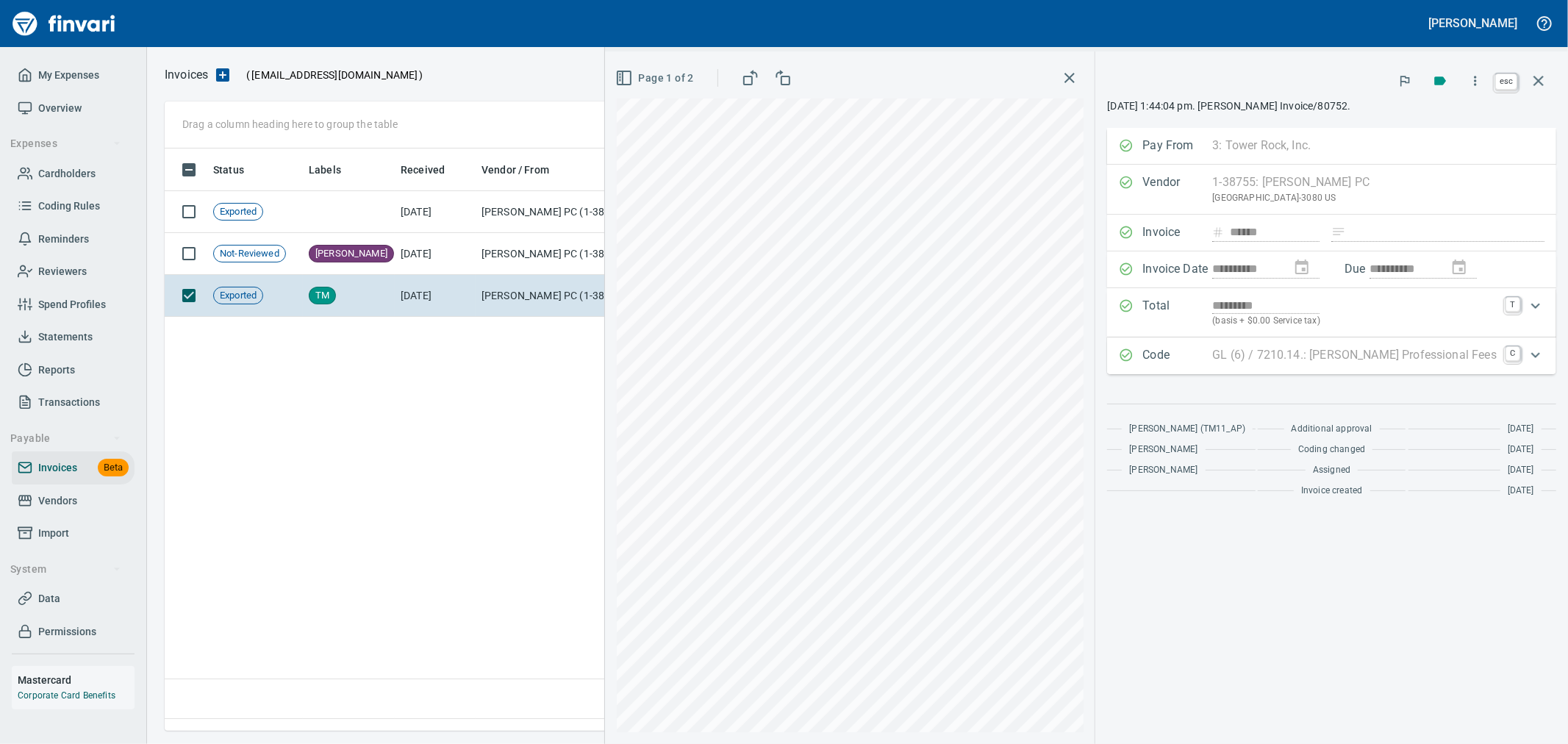
click at [1541, 75] on icon "button" at bounding box center [1538, 81] width 17 height 17
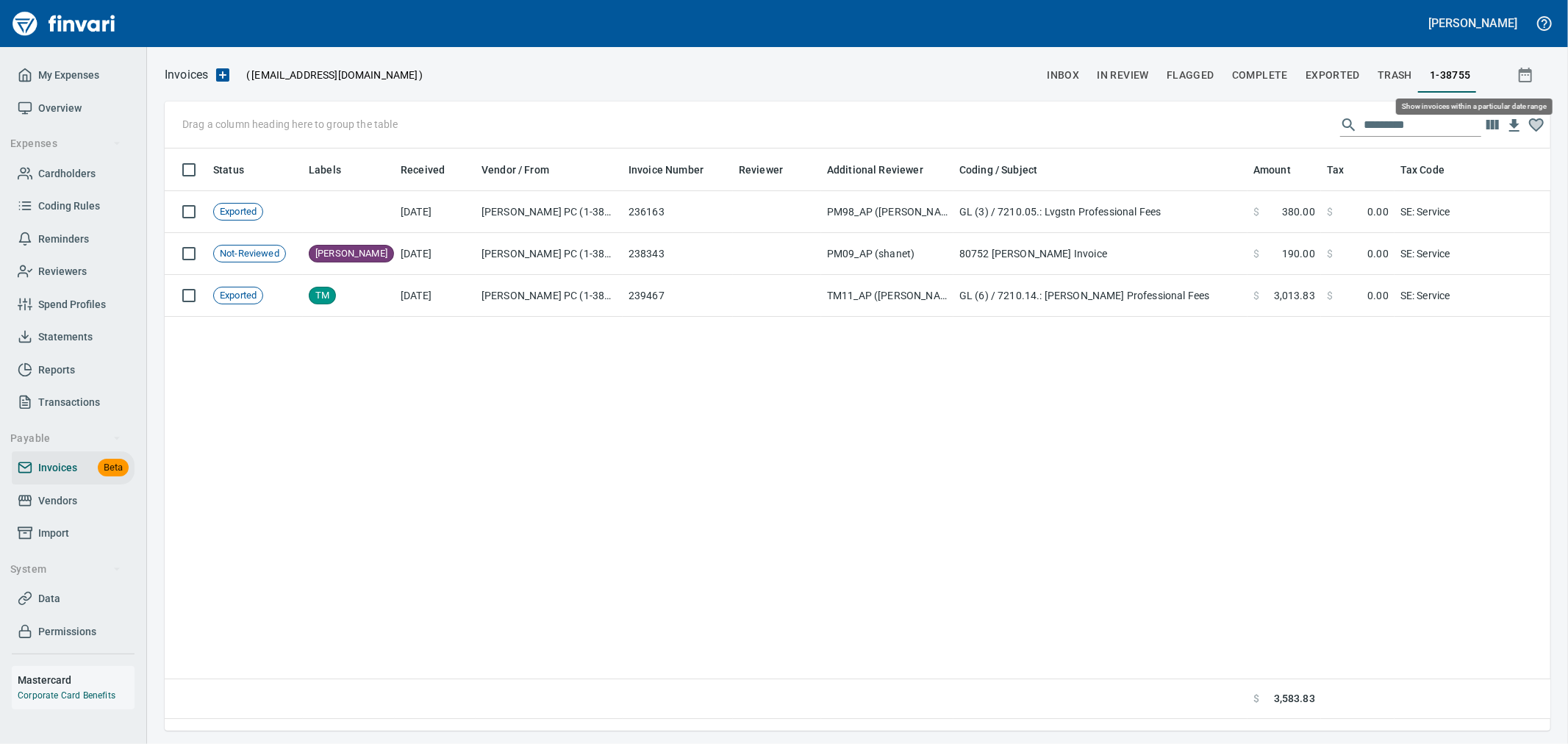
scroll to position [557, 1373]
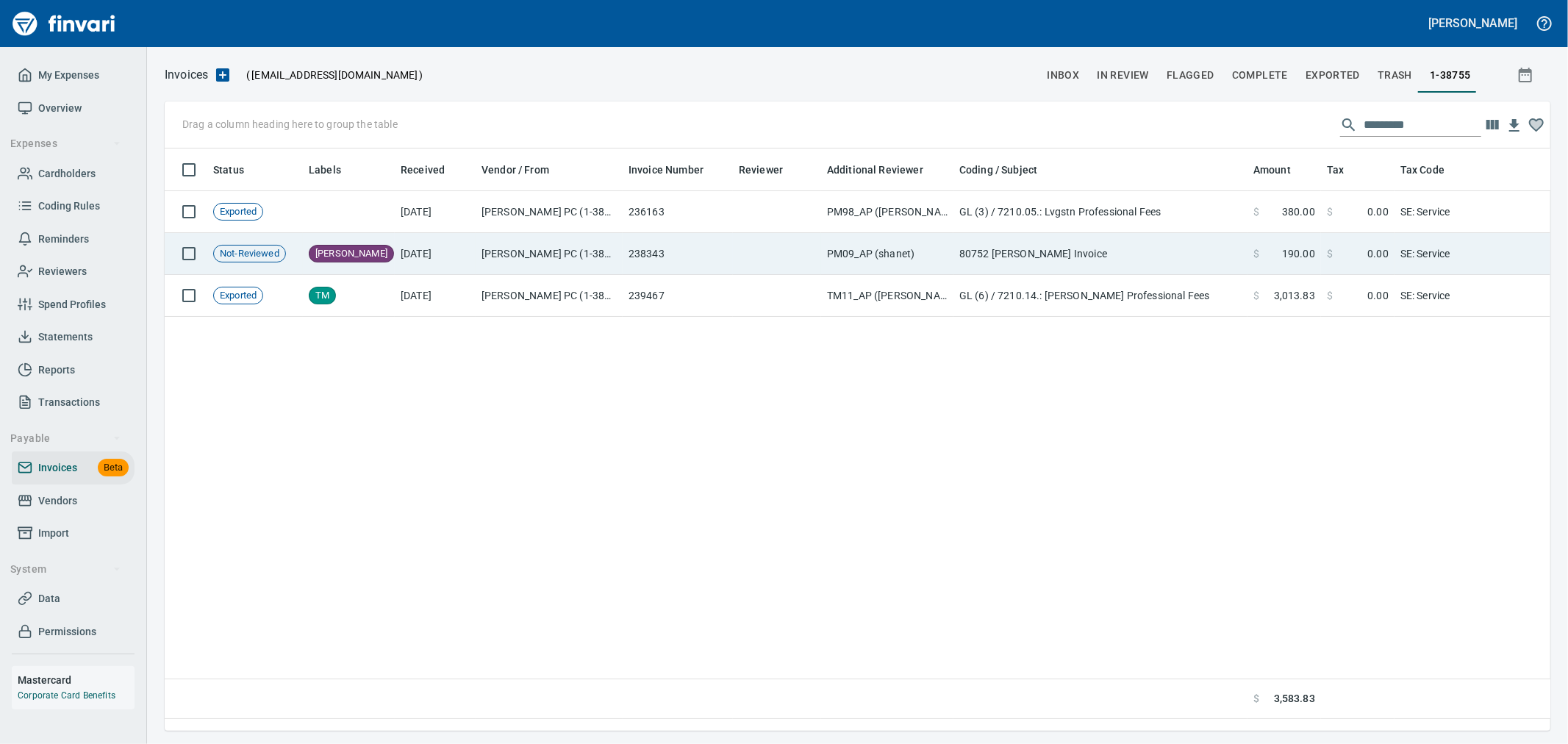
click at [1326, 250] on span "$" at bounding box center [1329, 253] width 6 height 15
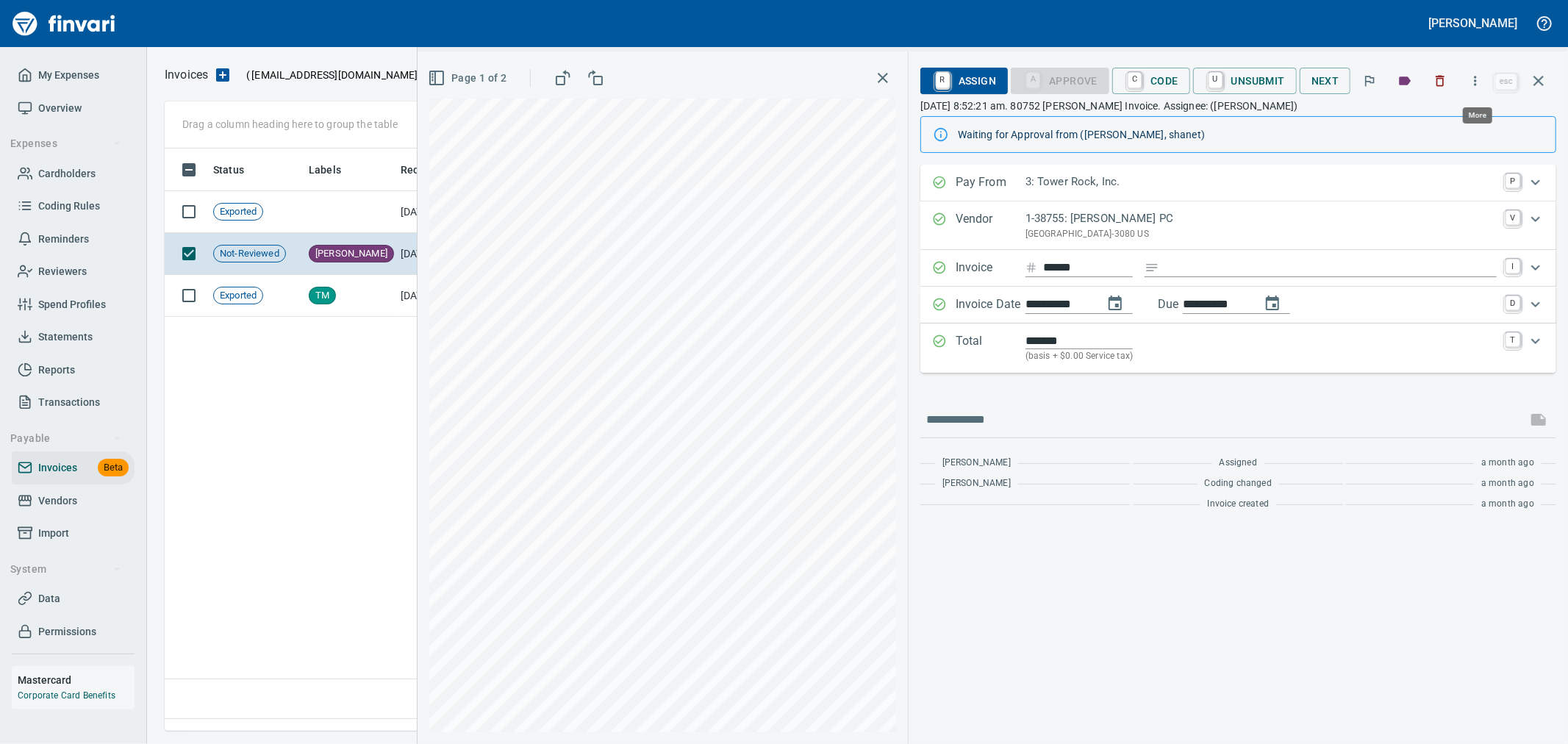
scroll to position [557, 1372]
click at [1543, 75] on icon "button" at bounding box center [1538, 81] width 17 height 17
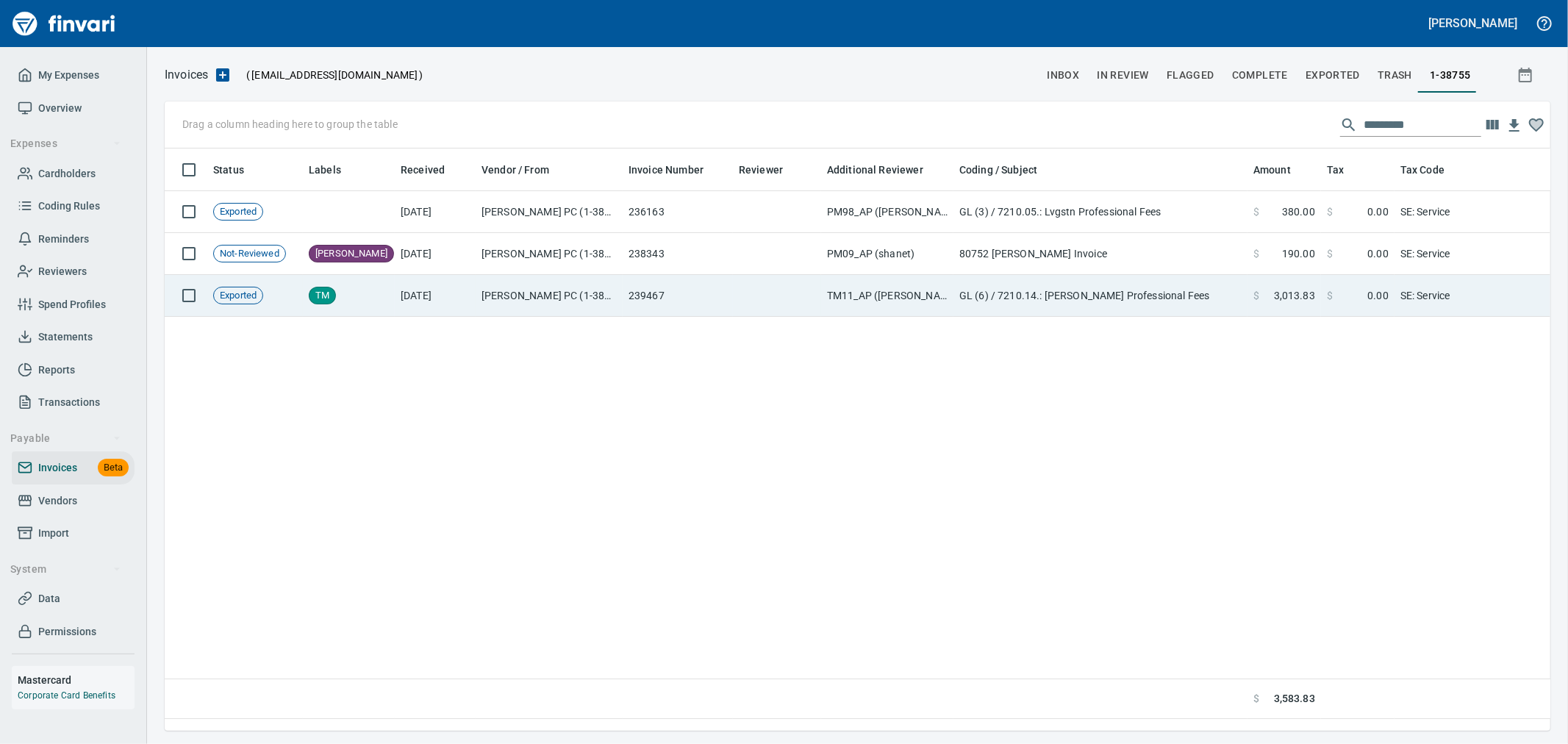
scroll to position [557, 1373]
click at [1210, 292] on td "GL (6) / 7210.14.: [PERSON_NAME] Professional Fees" at bounding box center [1100, 296] width 294 height 42
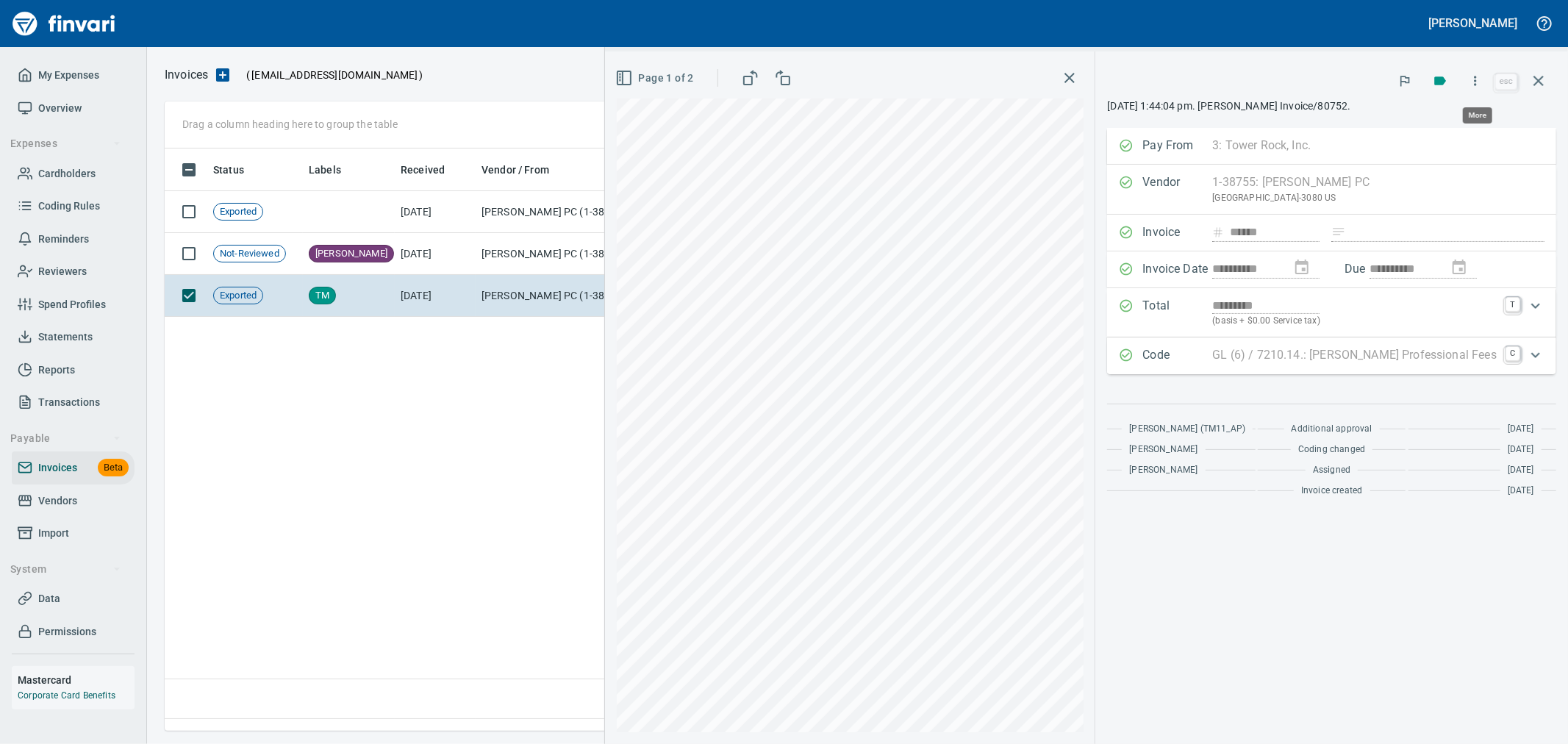
click at [1474, 86] on icon "button" at bounding box center [1475, 81] width 15 height 15
click at [1436, 123] on span "Download" at bounding box center [1472, 123] width 141 height 17
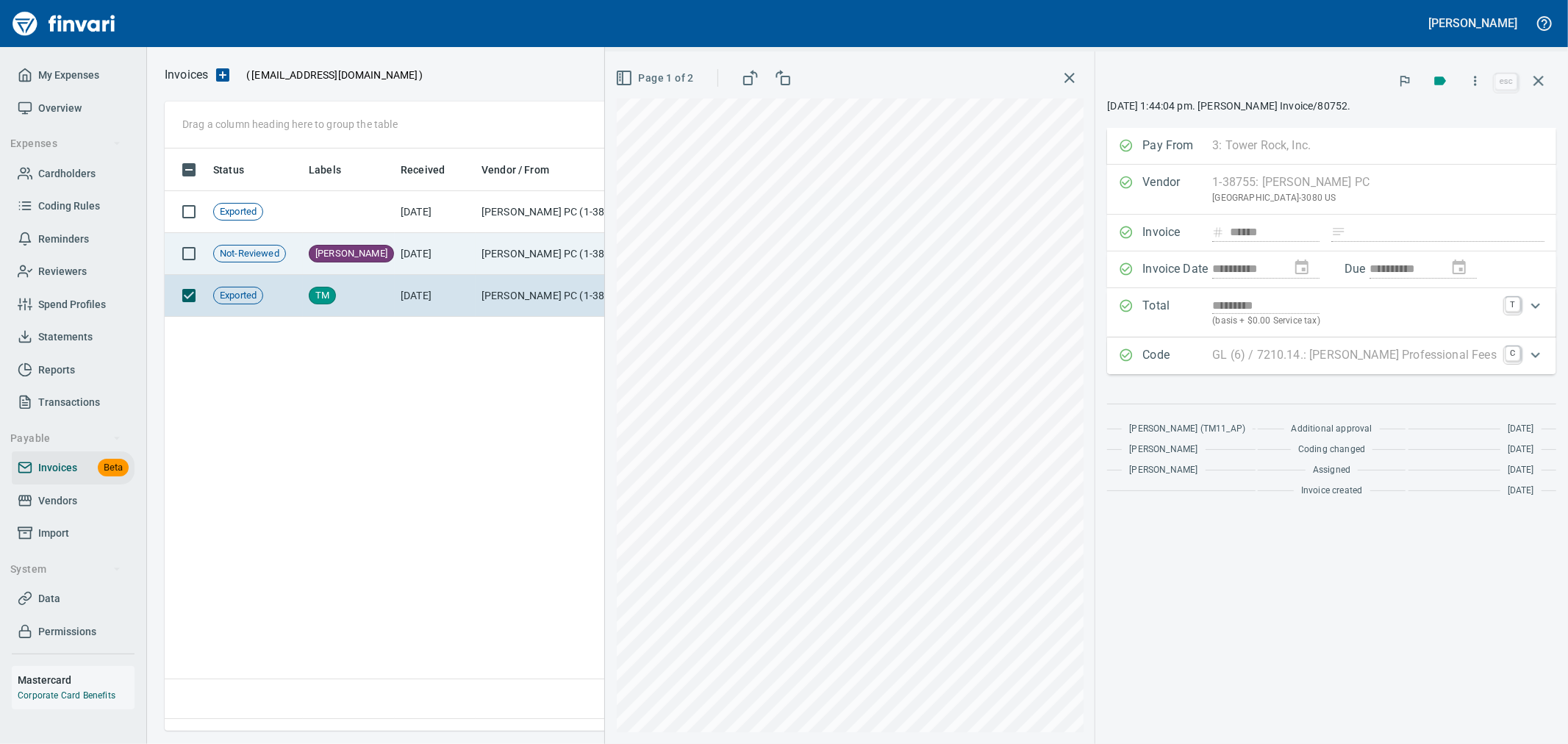
click at [471, 251] on td "[DATE]" at bounding box center [434, 254] width 81 height 42
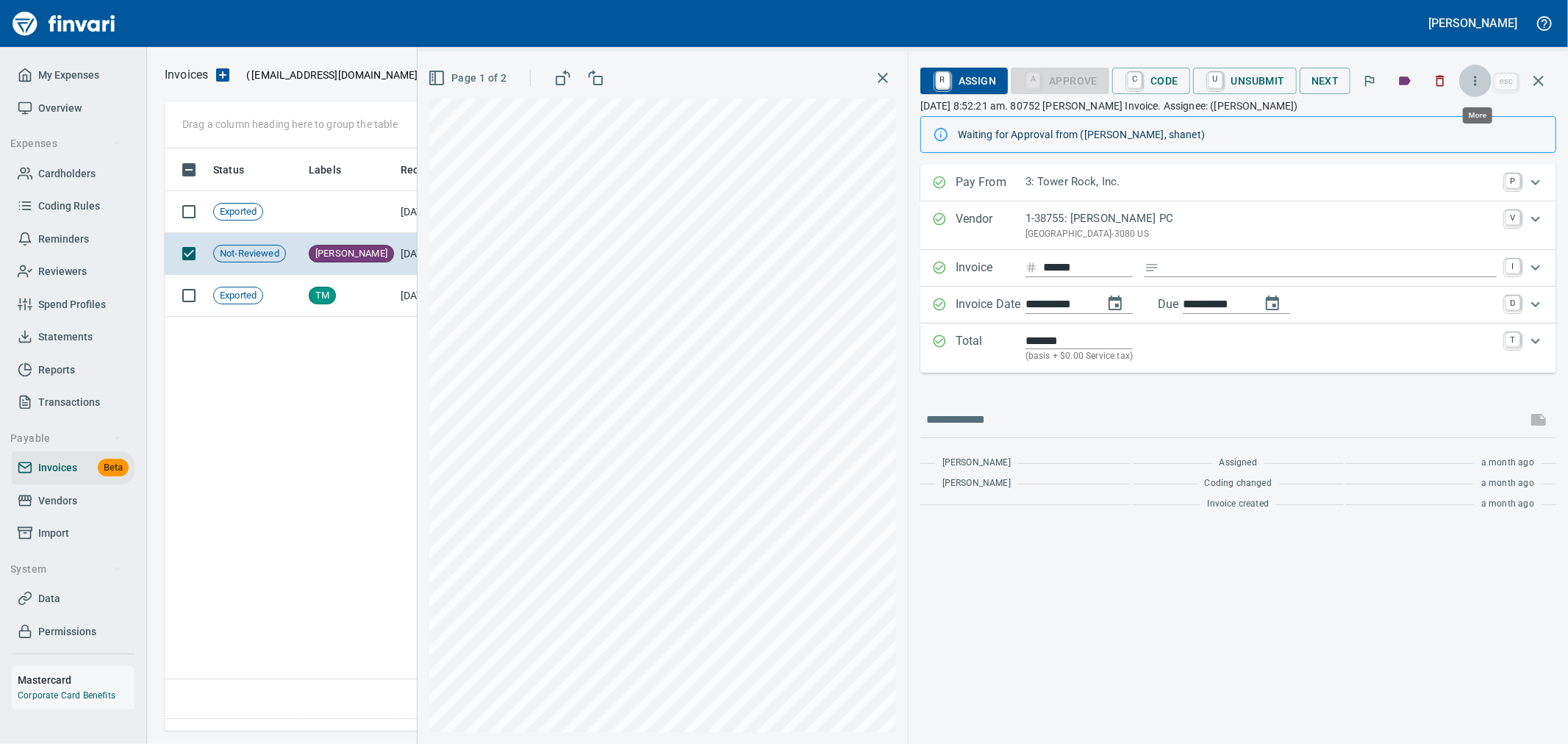
click at [1461, 81] on button "button" at bounding box center [1475, 81] width 32 height 32
click at [1453, 118] on span "Download" at bounding box center [1472, 123] width 141 height 17
